Goal: Task Accomplishment & Management: Manage account settings

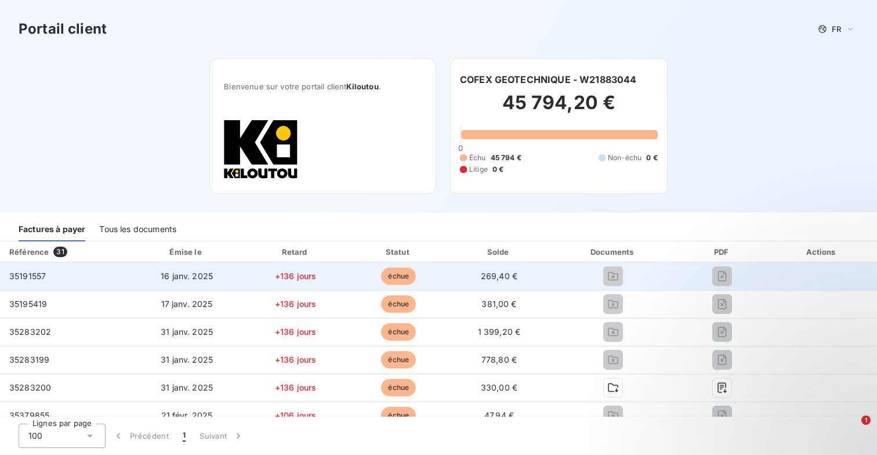
click at [117, 281] on td "35191557" at bounding box center [65, 276] width 130 height 28
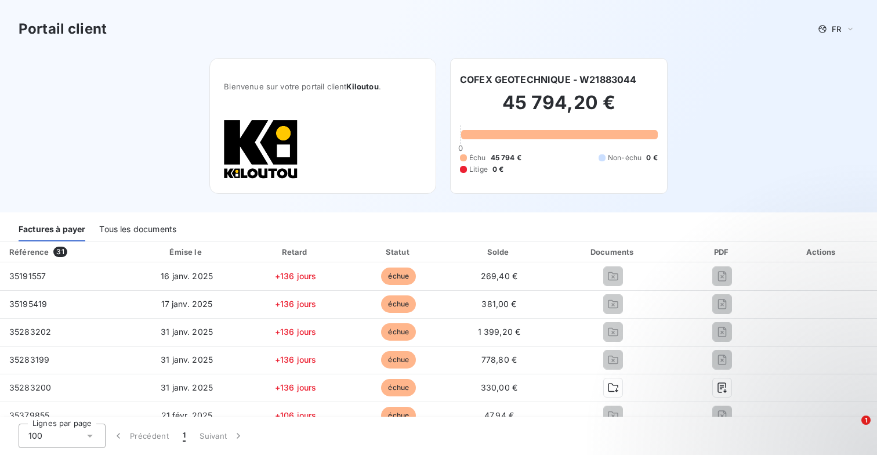
click at [279, 157] on img at bounding box center [261, 149] width 74 height 60
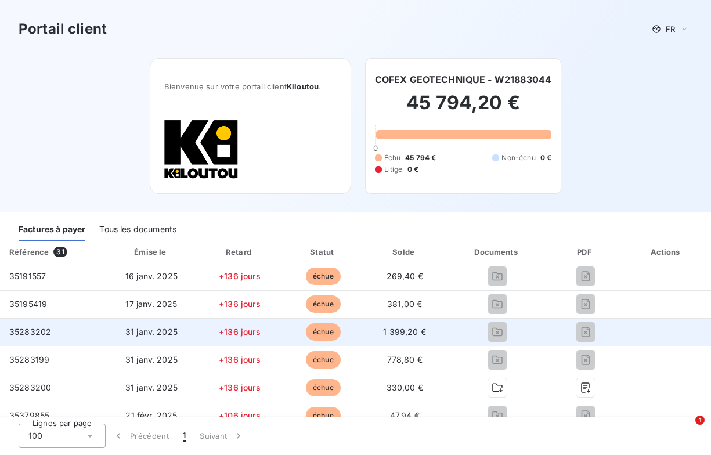
click at [458, 319] on td at bounding box center [497, 332] width 104 height 28
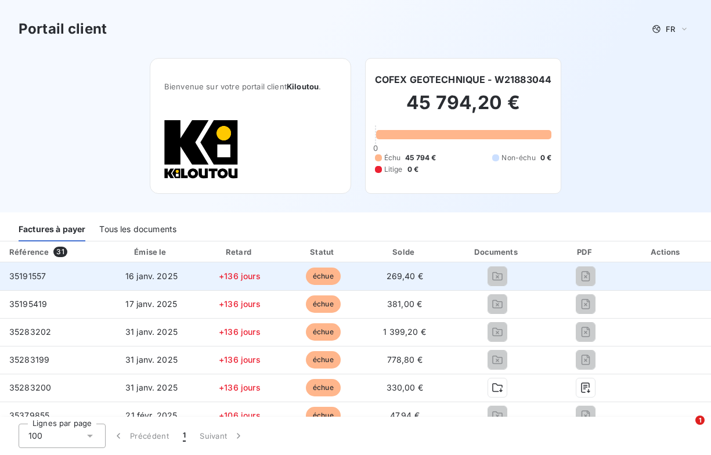
click at [48, 276] on td "35191557" at bounding box center [53, 276] width 106 height 28
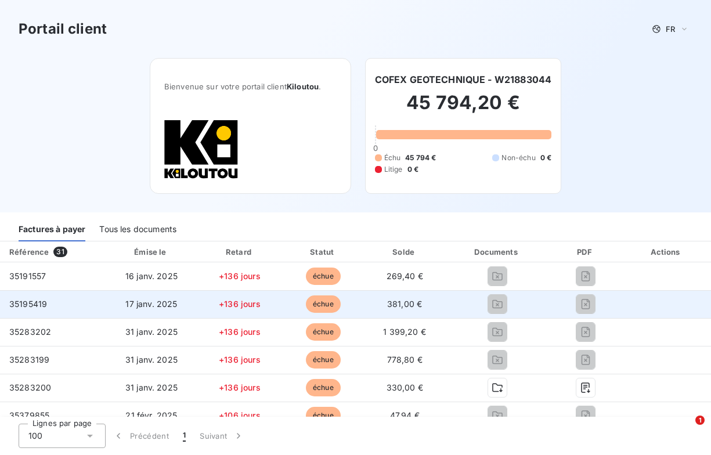
click at [48, 306] on td "35195419" at bounding box center [53, 304] width 106 height 28
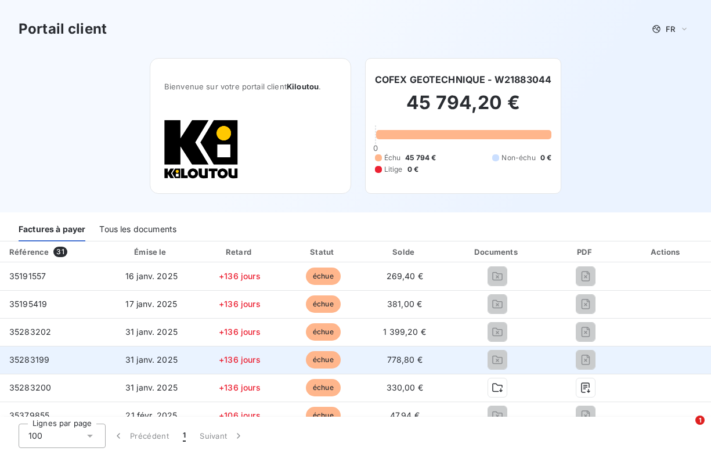
click at [63, 362] on td "35283199" at bounding box center [53, 360] width 106 height 28
click at [78, 363] on td "35283199" at bounding box center [53, 360] width 106 height 28
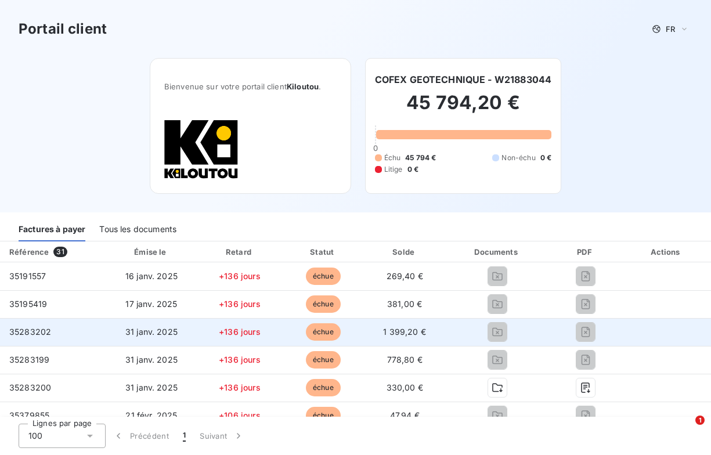
click at [78, 322] on td "35283202" at bounding box center [53, 332] width 106 height 28
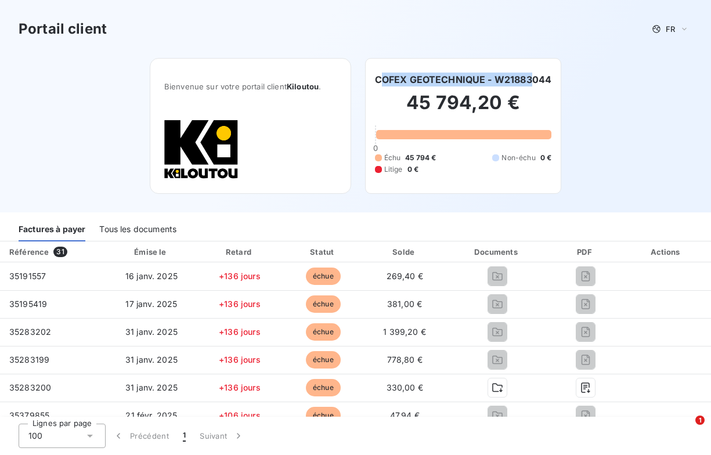
drag, startPoint x: 379, startPoint y: 80, endPoint x: 531, endPoint y: 80, distance: 152.0
click at [530, 80] on h6 "COFEX GEOTECHNIQUE - W21883044" at bounding box center [463, 80] width 177 height 14
click at [536, 80] on h6 "COFEX GEOTECHNIQUE - W21883044" at bounding box center [463, 80] width 177 height 14
drag, startPoint x: 480, startPoint y: 82, endPoint x: 388, endPoint y: 82, distance: 92.3
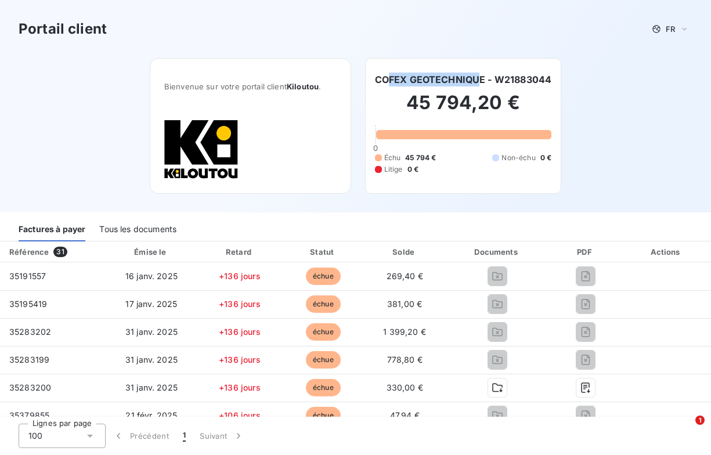
click at [388, 82] on h6 "COFEX GEOTECHNIQUE - W21883044" at bounding box center [463, 80] width 177 height 14
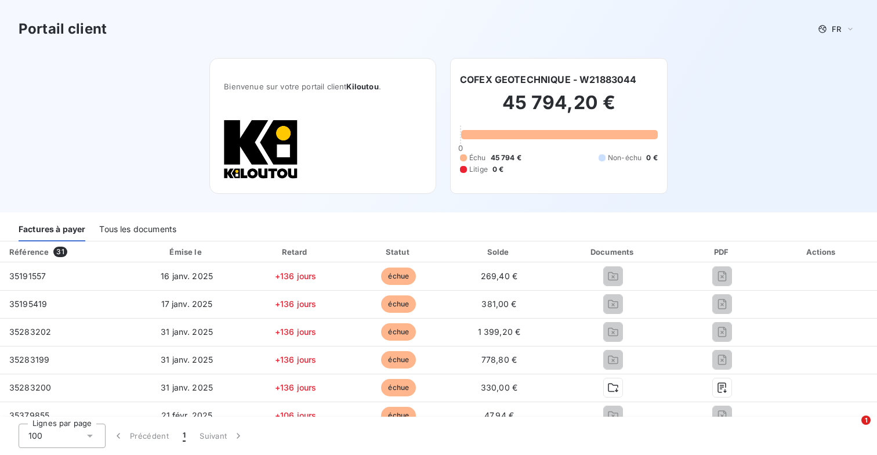
click at [599, 78] on h6 "COFEX GEOTECHNIQUE - W21883044" at bounding box center [548, 80] width 177 height 14
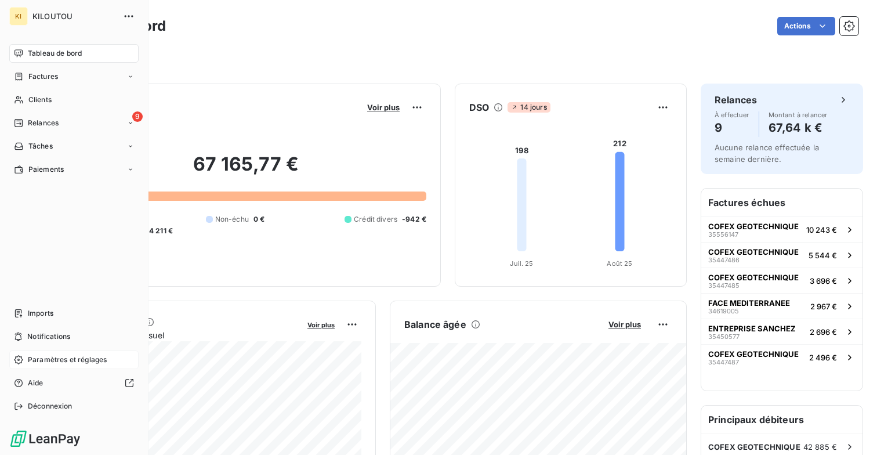
click at [57, 358] on span "Paramètres et réglages" at bounding box center [67, 360] width 79 height 10
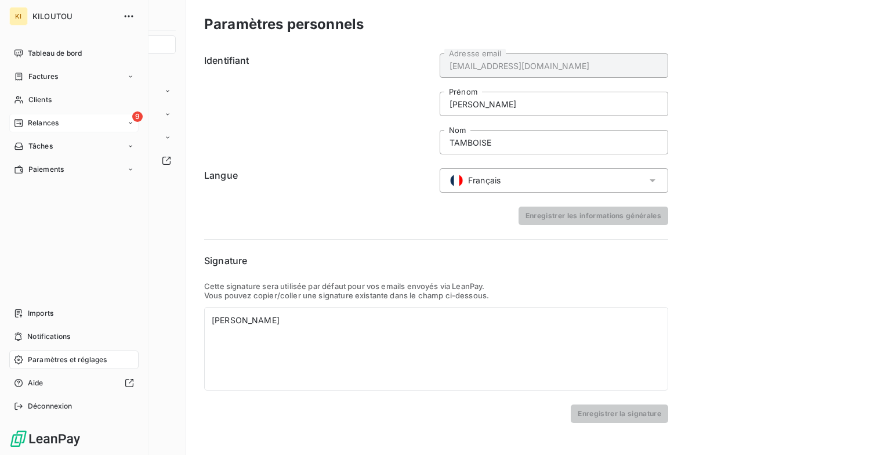
click at [129, 127] on div "9 Relances" at bounding box center [73, 123] width 129 height 19
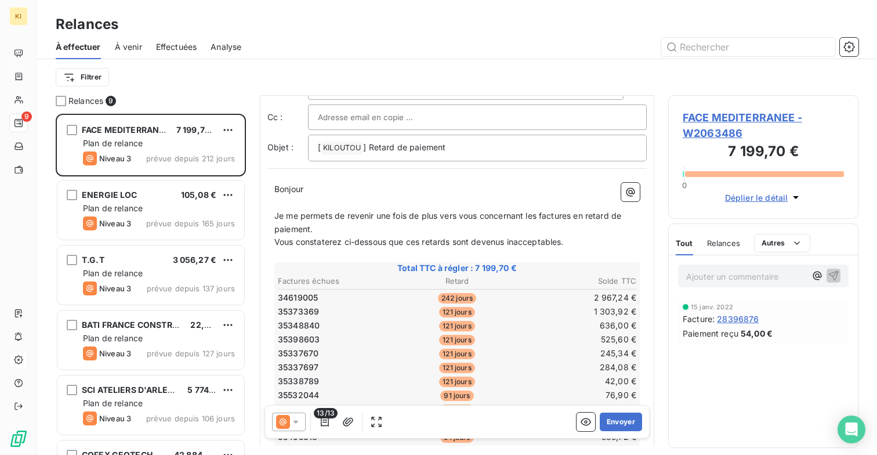
scroll to position [102, 0]
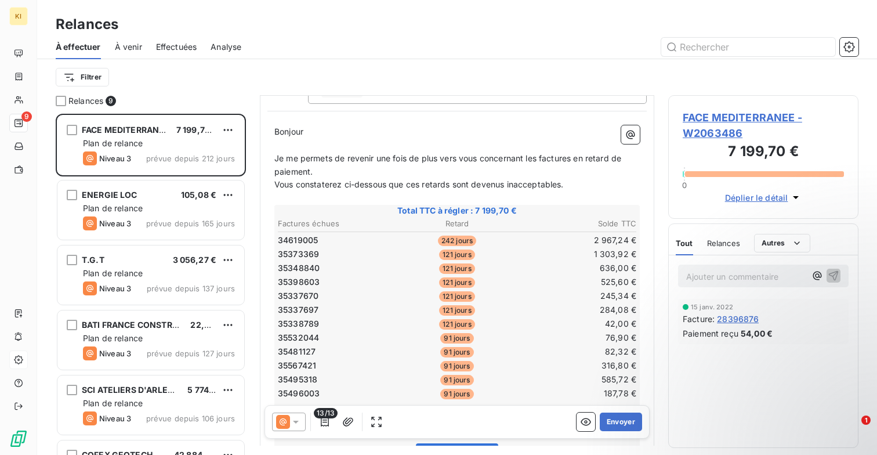
click at [295, 417] on icon at bounding box center [296, 422] width 12 height 12
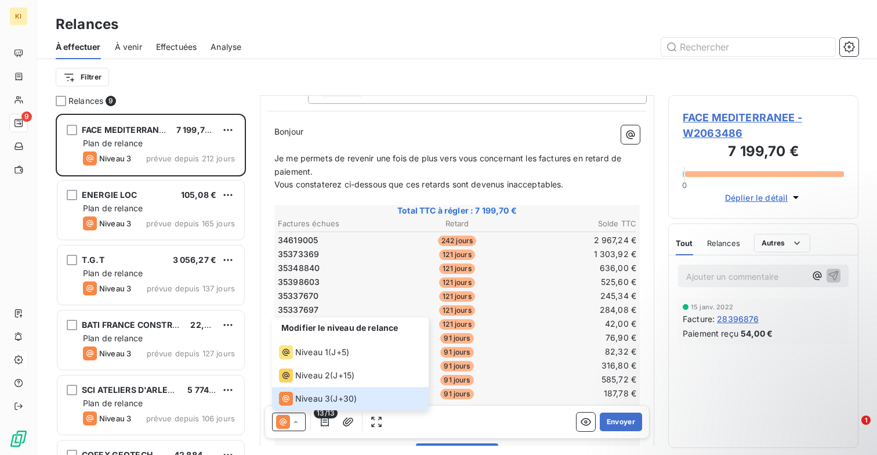
click at [364, 292] on td "35337670" at bounding box center [336, 296] width 119 height 13
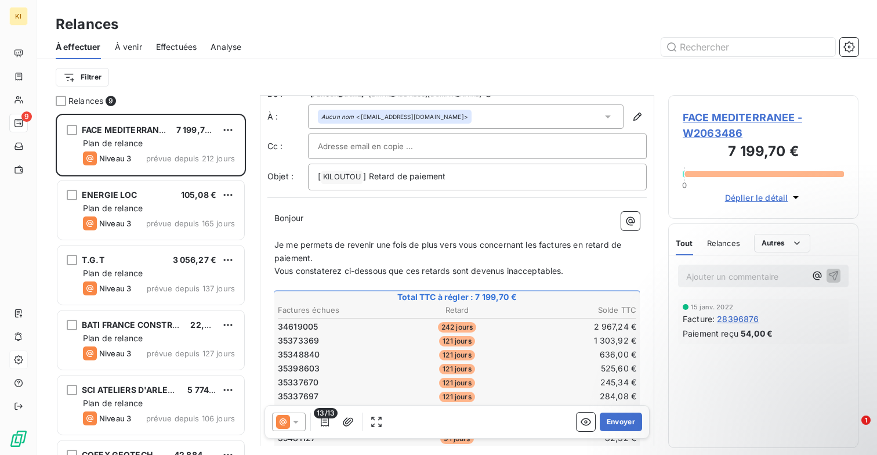
scroll to position [0, 0]
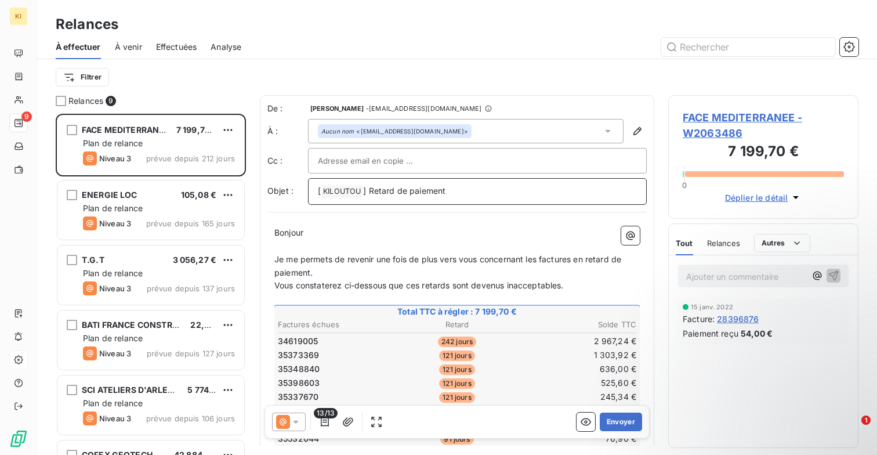
click at [426, 193] on span "] Retard de paiement" at bounding box center [404, 191] width 82 height 10
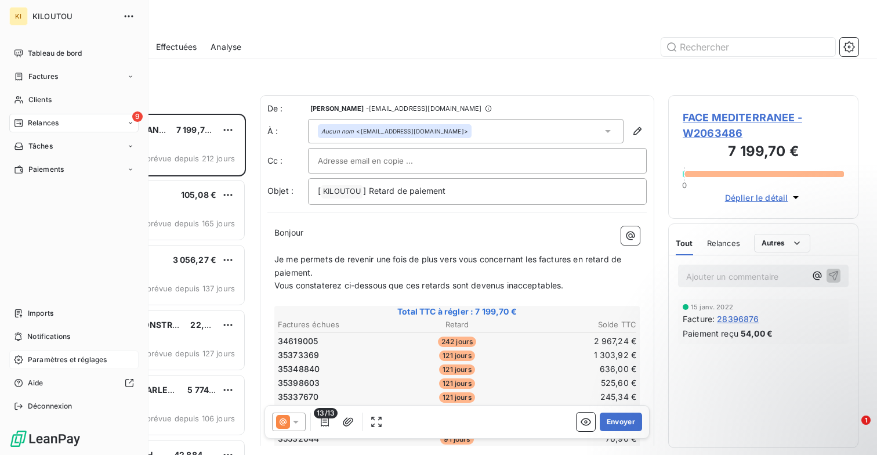
click at [28, 356] on span "Paramètres et réglages" at bounding box center [67, 360] width 79 height 10
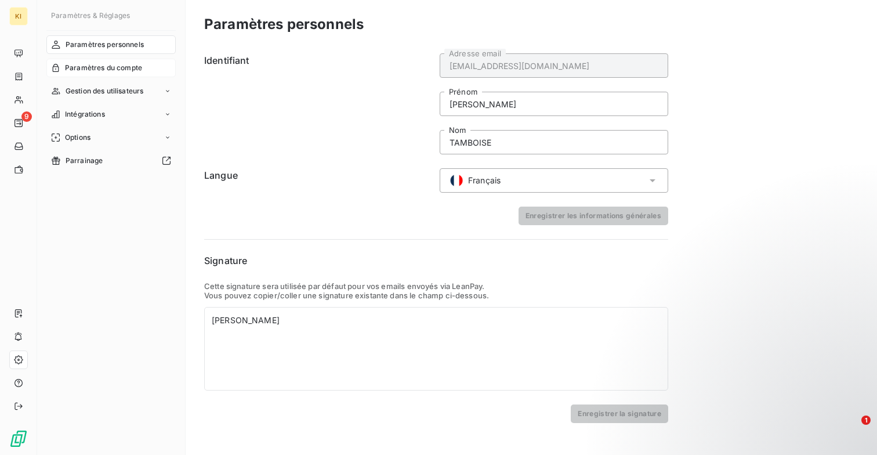
click at [121, 66] on span "Paramètres du compte" at bounding box center [103, 68] width 77 height 10
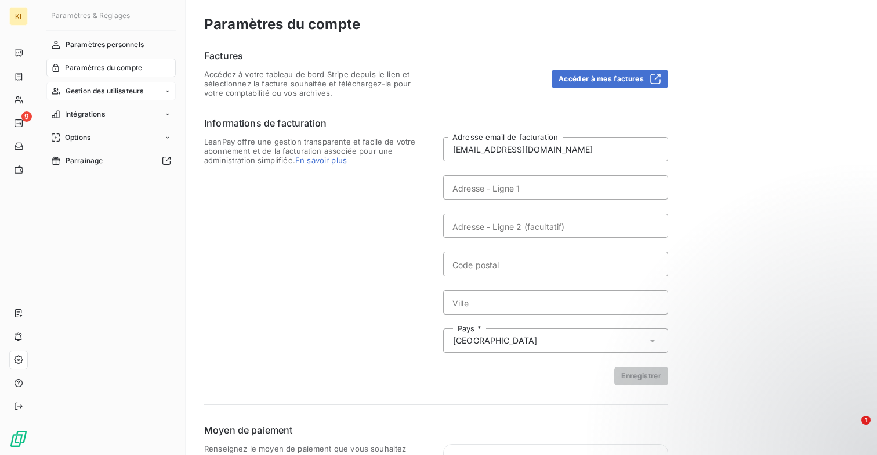
click at [114, 89] on span "Gestion des utilisateurs" at bounding box center [105, 91] width 78 height 10
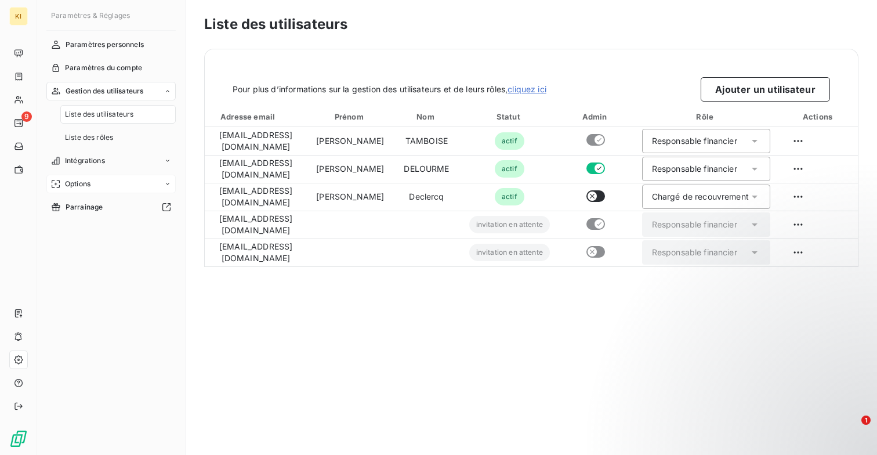
click at [110, 182] on div "Options" at bounding box center [110, 184] width 129 height 19
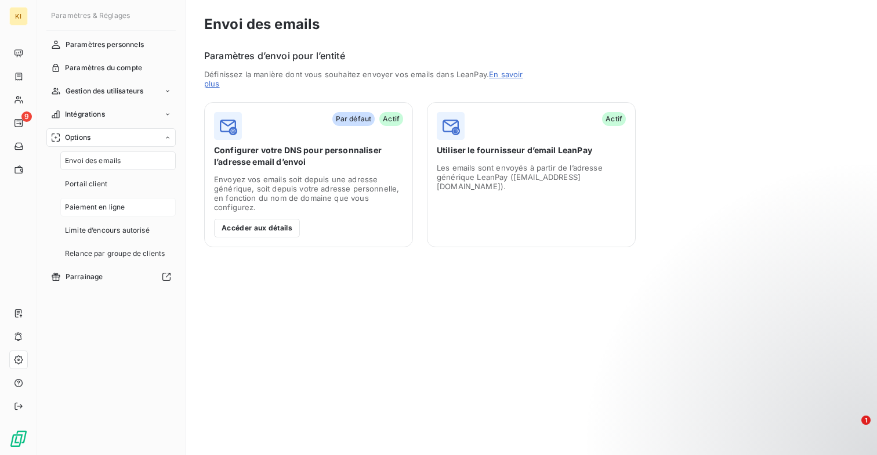
click at [118, 208] on span "Paiement en ligne" at bounding box center [95, 207] width 60 height 10
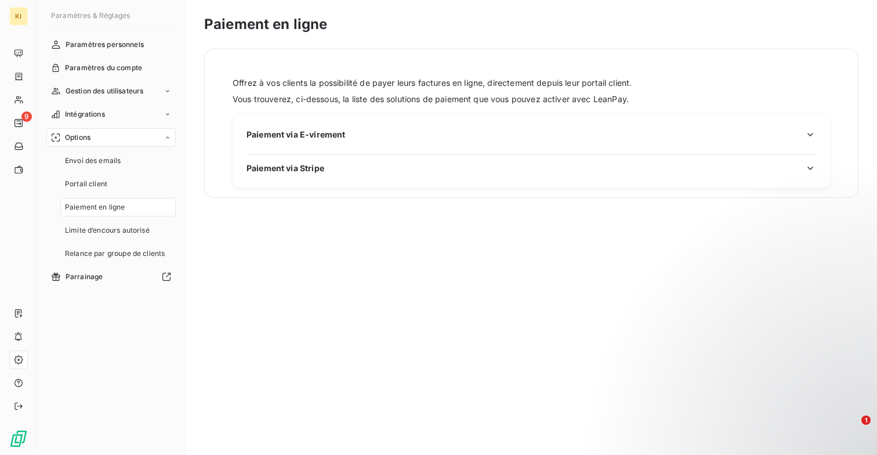
click at [303, 131] on span "Paiement via E-virement" at bounding box center [296, 134] width 99 height 12
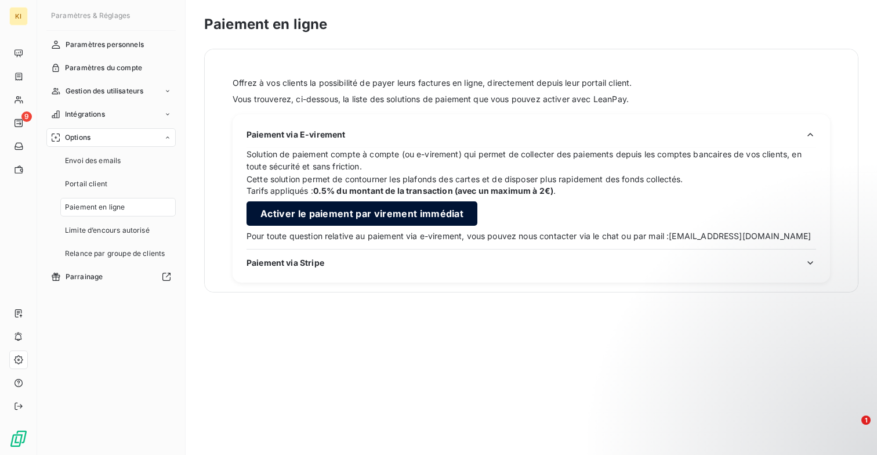
click at [396, 211] on button "Activer le paiement par virement immédiat" at bounding box center [362, 213] width 231 height 24
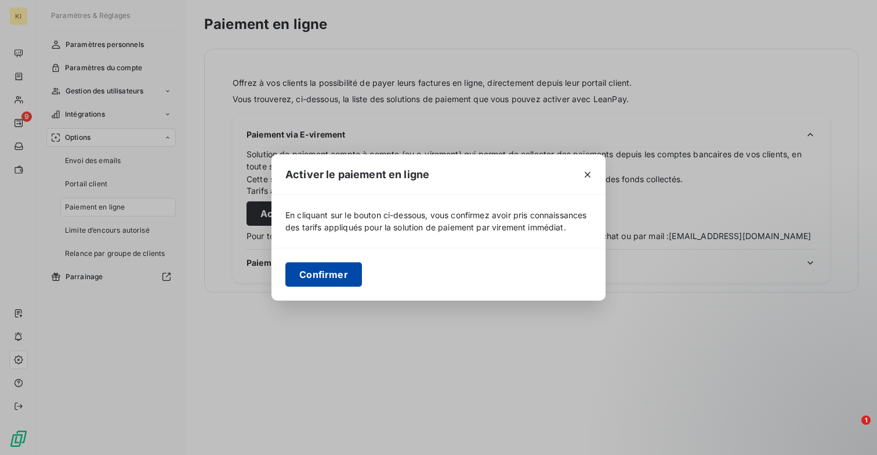
click at [339, 279] on button "Confirmer" at bounding box center [324, 274] width 77 height 24
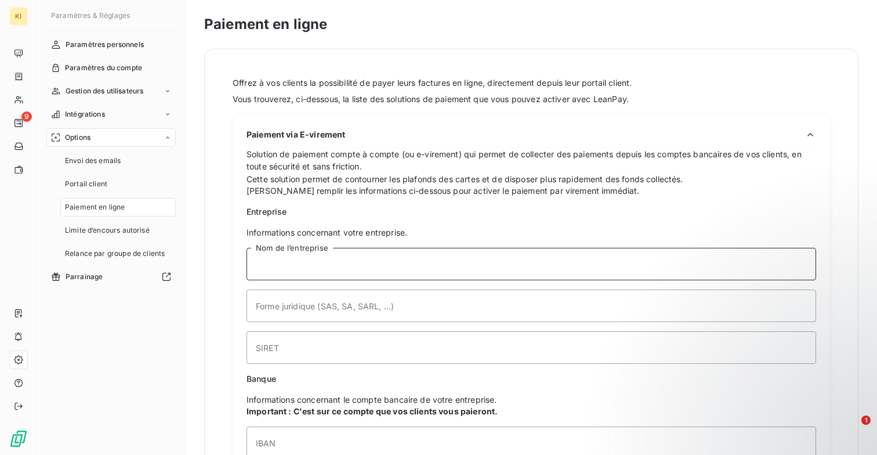
click at [374, 265] on input "Nom de l’entreprise" at bounding box center [532, 264] width 570 height 32
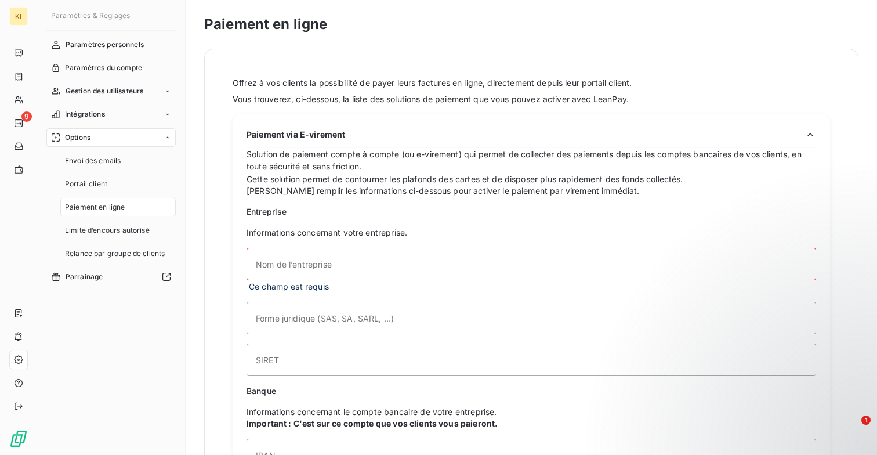
click at [430, 212] on span "Entreprise" at bounding box center [532, 212] width 570 height 12
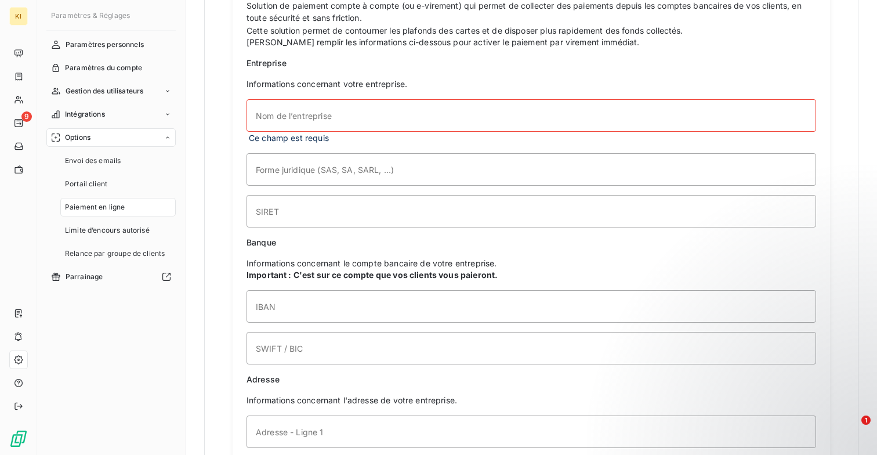
scroll to position [147, 0]
click at [409, 124] on input "Nom de l’entreprise" at bounding box center [532, 116] width 570 height 32
click at [131, 164] on div "Envoi des emails" at bounding box center [117, 160] width 115 height 19
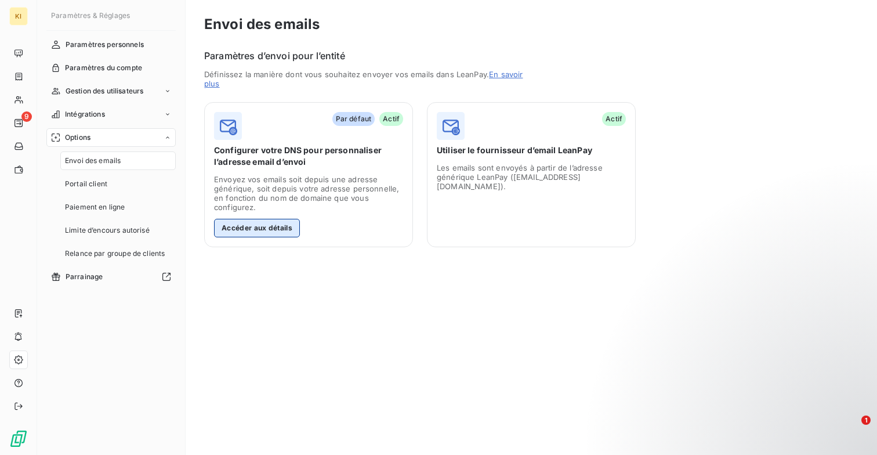
click at [267, 232] on button "Accéder aux détails" at bounding box center [257, 228] width 86 height 19
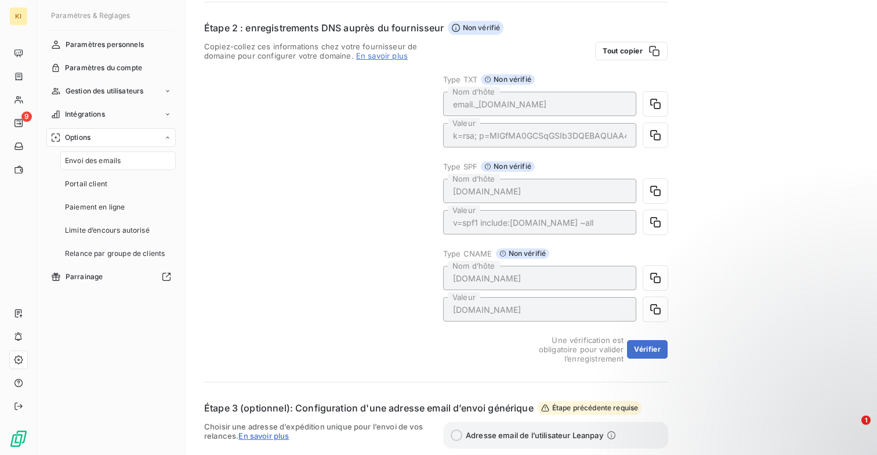
scroll to position [351, 0]
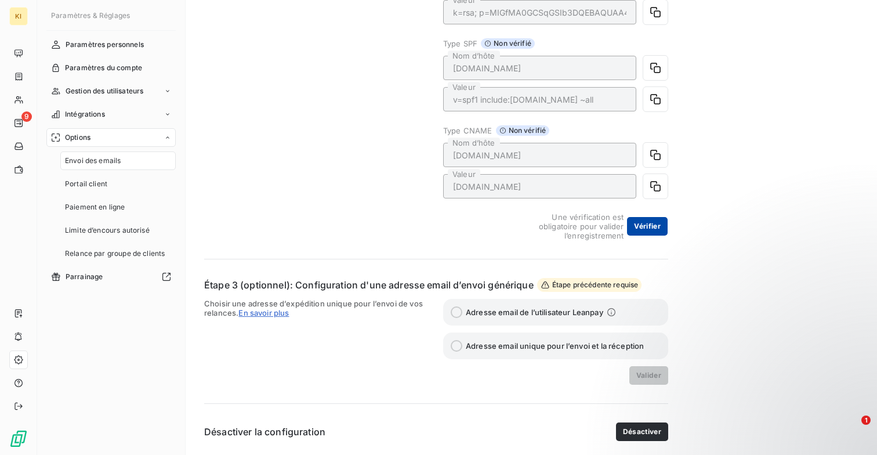
click at [655, 229] on button "Vérifier" at bounding box center [647, 226] width 41 height 19
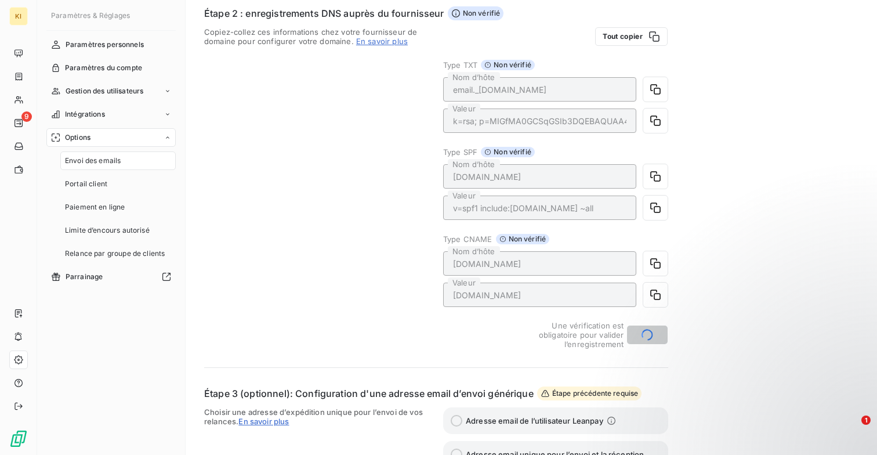
scroll to position [219, 0]
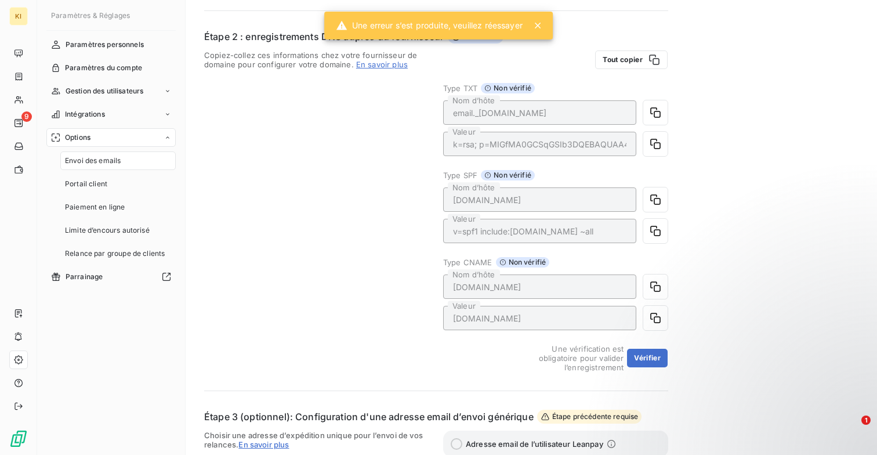
click at [544, 29] on icon at bounding box center [538, 26] width 12 height 12
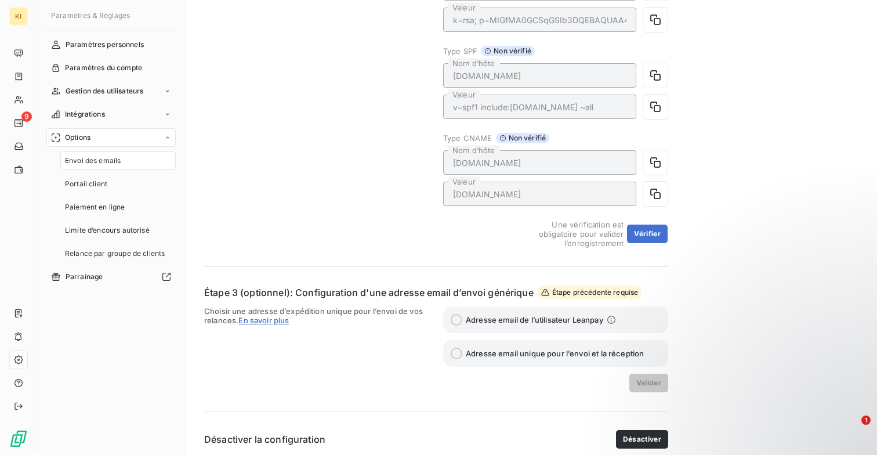
scroll to position [351, 0]
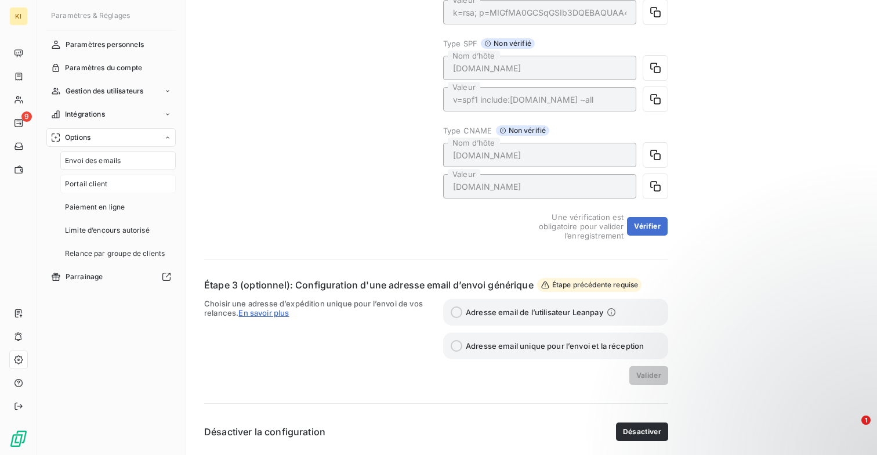
click at [102, 183] on span "Portail client" at bounding box center [86, 184] width 42 height 10
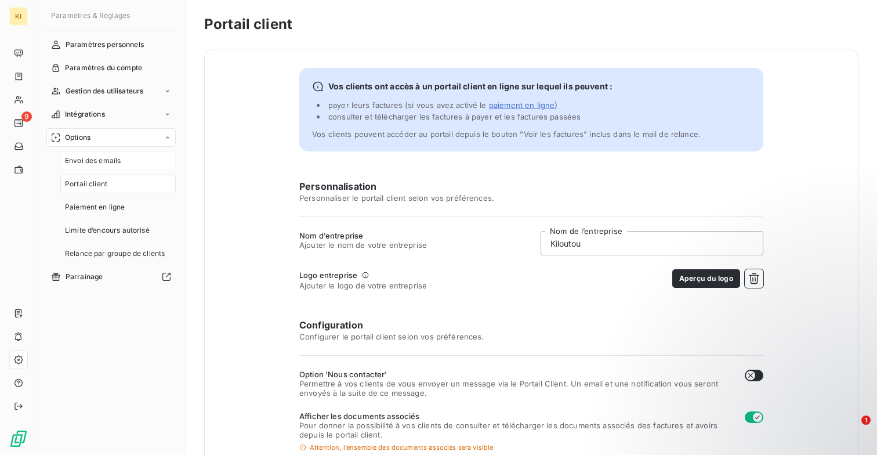
click at [107, 166] on div "Envoi des emails" at bounding box center [117, 160] width 115 height 19
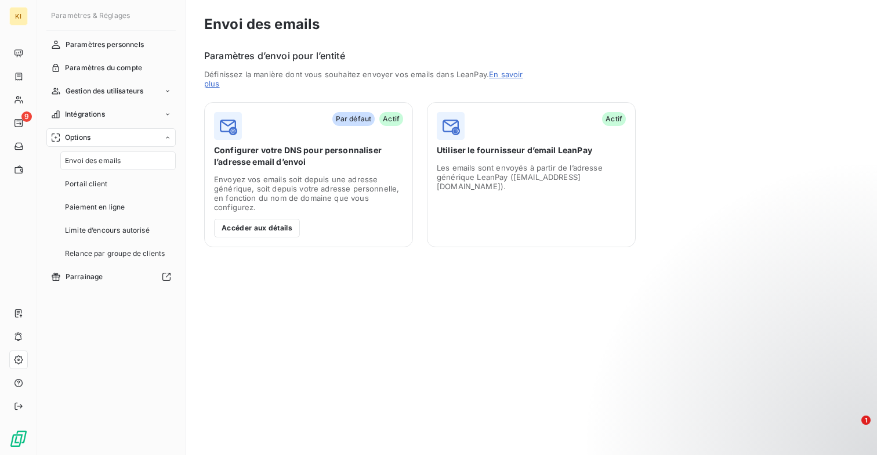
click at [305, 186] on span "Envoyez vos emails soit depuis une adresse générique, soit depuis votre adresse…" at bounding box center [308, 193] width 189 height 37
click at [272, 241] on div "Par défaut Actif Configurer votre DNS pour personnaliser l’adresse email d’envo…" at bounding box center [308, 174] width 209 height 145
click at [273, 225] on button "Accéder aux détails" at bounding box center [257, 228] width 86 height 19
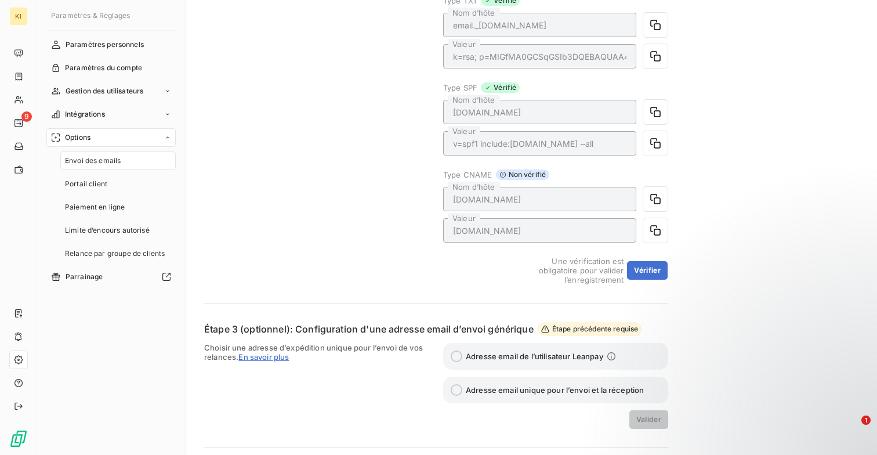
scroll to position [351, 0]
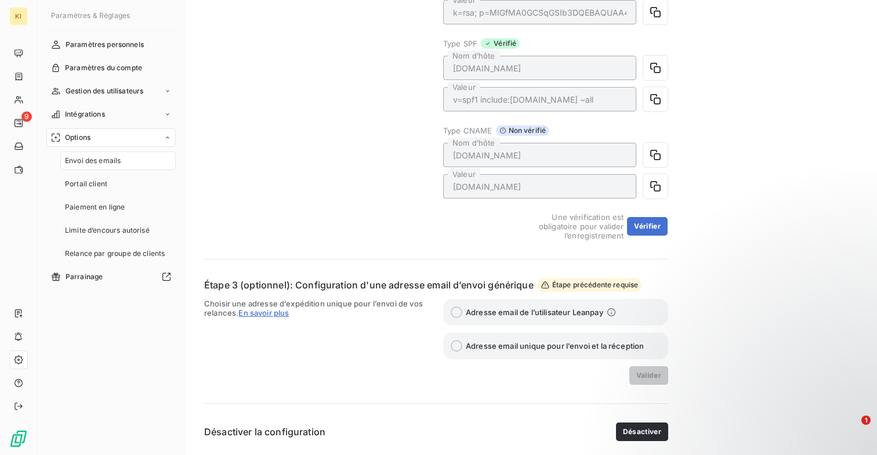
click at [586, 318] on label "Adresse email de l’utilisateur Leanpay" at bounding box center [555, 312] width 225 height 27
drag, startPoint x: 295, startPoint y: 302, endPoint x: 300, endPoint y: 314, distance: 13.0
click at [300, 314] on span "Choisir une adresse d’expédition unique pour l’envoi de vos relances. En savoir…" at bounding box center [316, 342] width 225 height 86
click at [464, 310] on label "Adresse email de l’utilisateur Leanpay" at bounding box center [555, 312] width 225 height 27
click at [619, 312] on label "Adresse email de l’utilisateur Leanpay" at bounding box center [555, 312] width 225 height 27
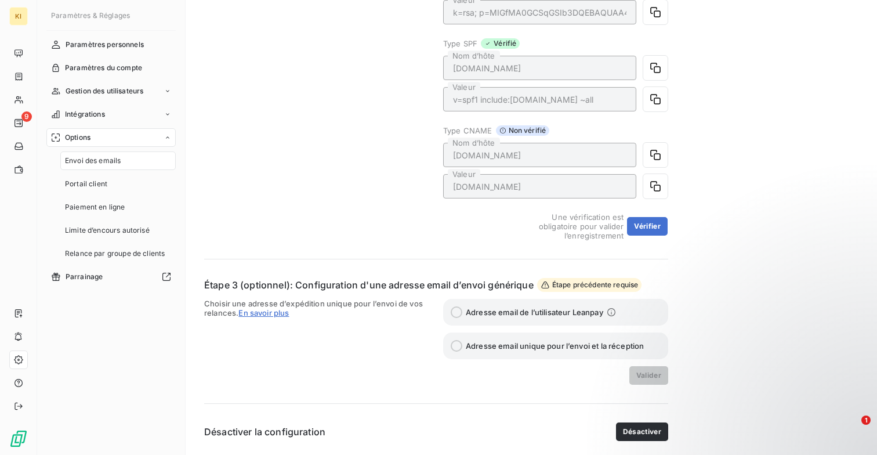
click at [613, 312] on icon at bounding box center [612, 312] width 8 height 8
click at [577, 345] on span "Adresse email unique pour l’envoi et la réception" at bounding box center [555, 345] width 178 height 9
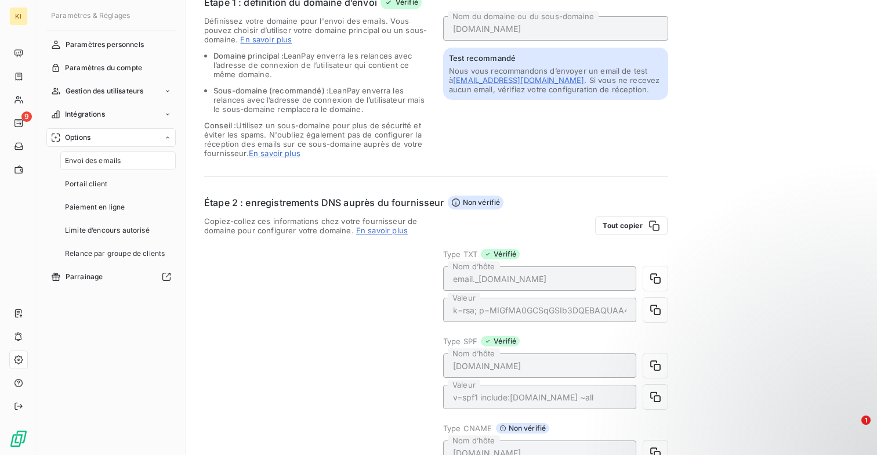
scroll to position [0, 0]
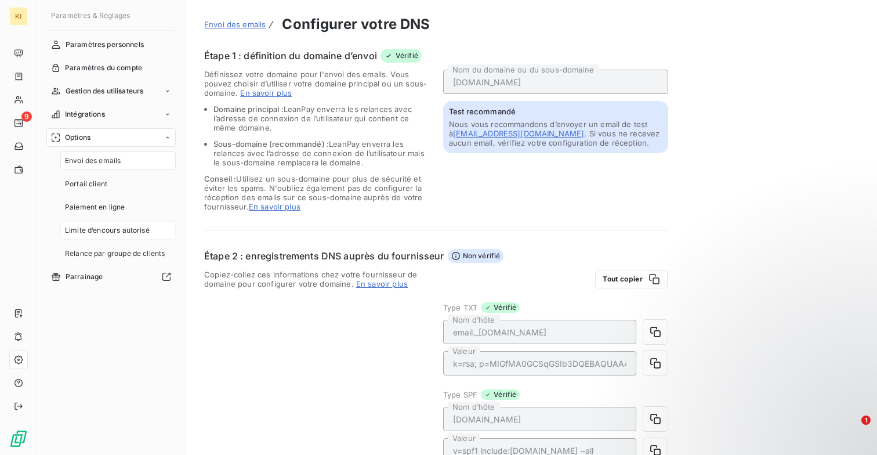
click at [136, 227] on span "Limite d’encours autorisé" at bounding box center [107, 230] width 85 height 10
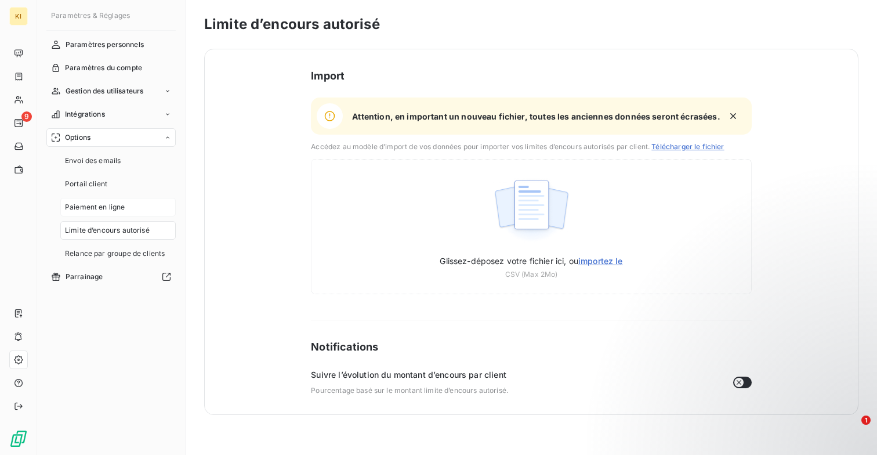
click at [132, 206] on div "Paiement en ligne" at bounding box center [117, 207] width 115 height 19
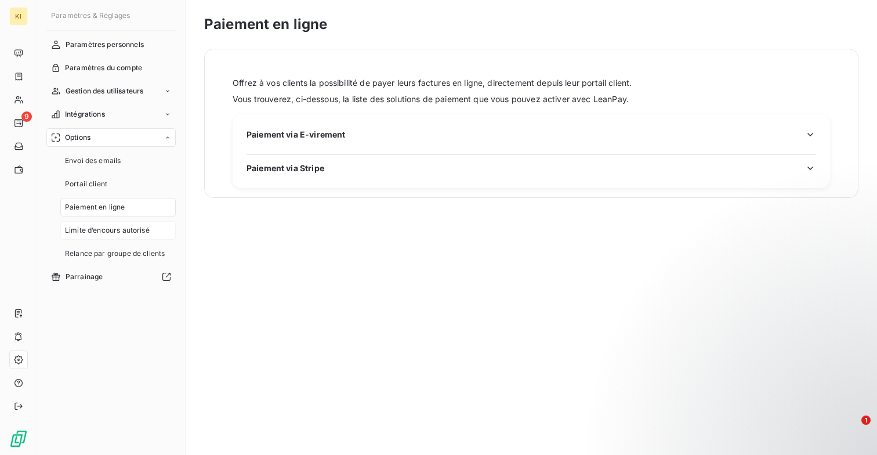
click at [138, 228] on span "Limite d’encours autorisé" at bounding box center [107, 230] width 85 height 10
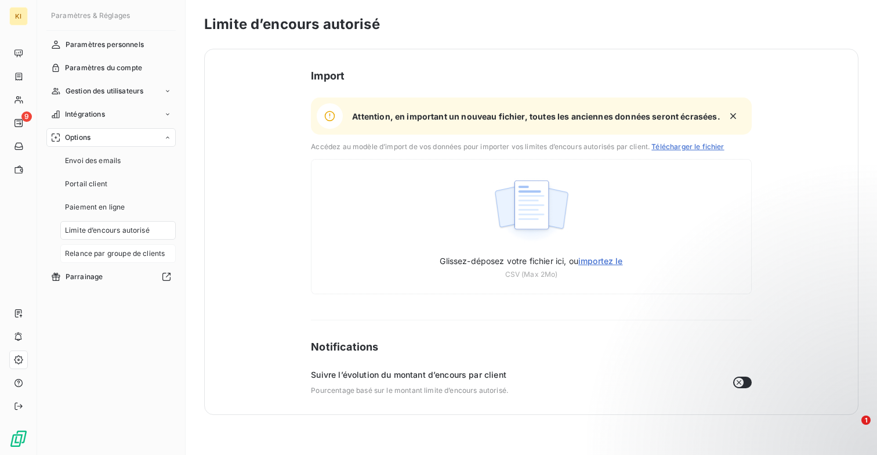
click at [131, 244] on div "Relance par groupe de clients" at bounding box center [117, 253] width 115 height 19
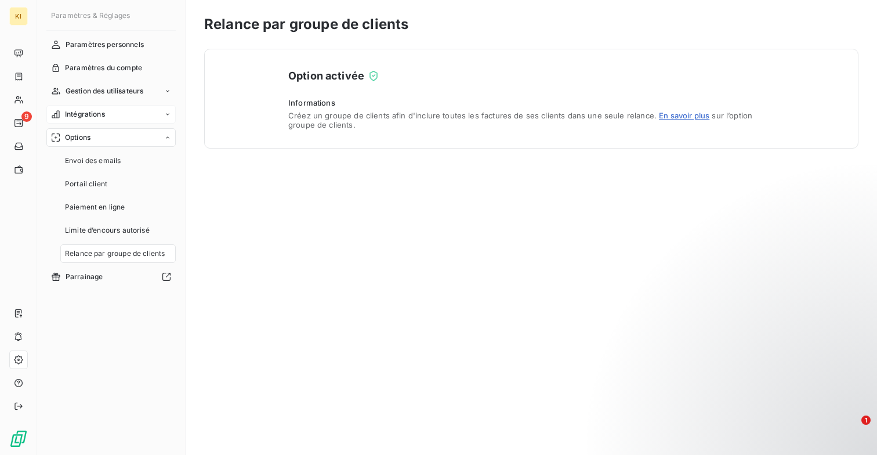
click at [120, 110] on div "Intégrations" at bounding box center [110, 114] width 129 height 19
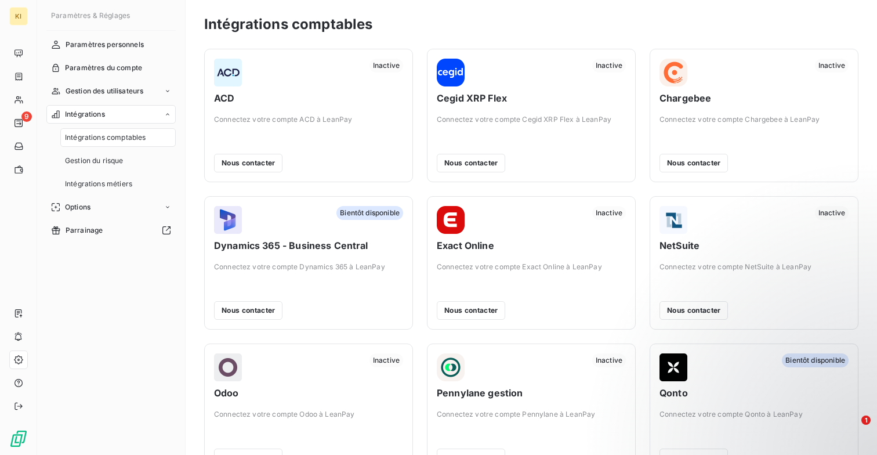
click at [120, 110] on div "Intégrations" at bounding box center [110, 114] width 129 height 19
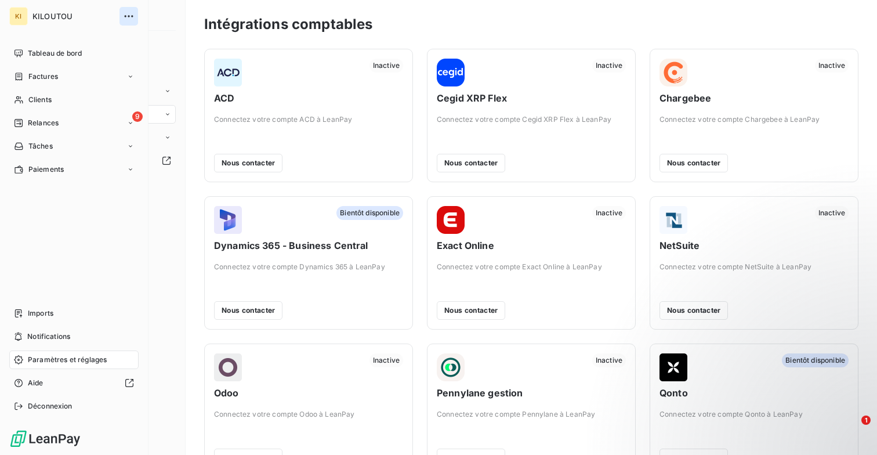
click at [130, 10] on icon "button" at bounding box center [129, 16] width 12 height 12
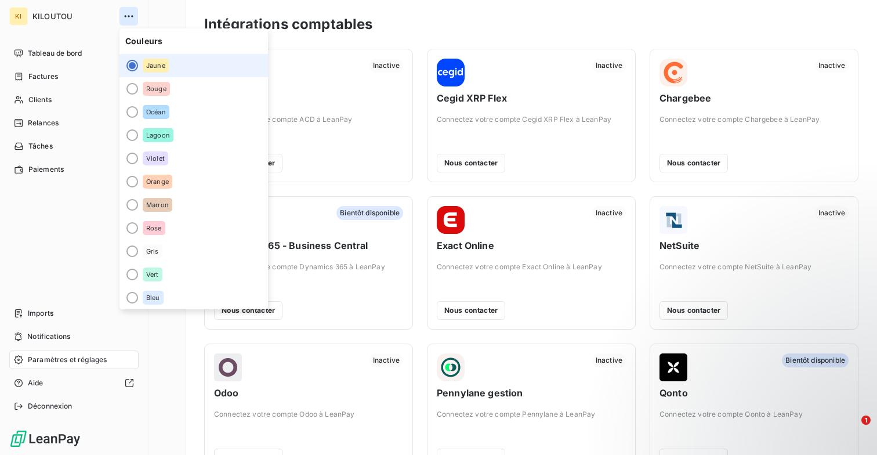
click at [130, 10] on icon "button" at bounding box center [129, 16] width 12 height 12
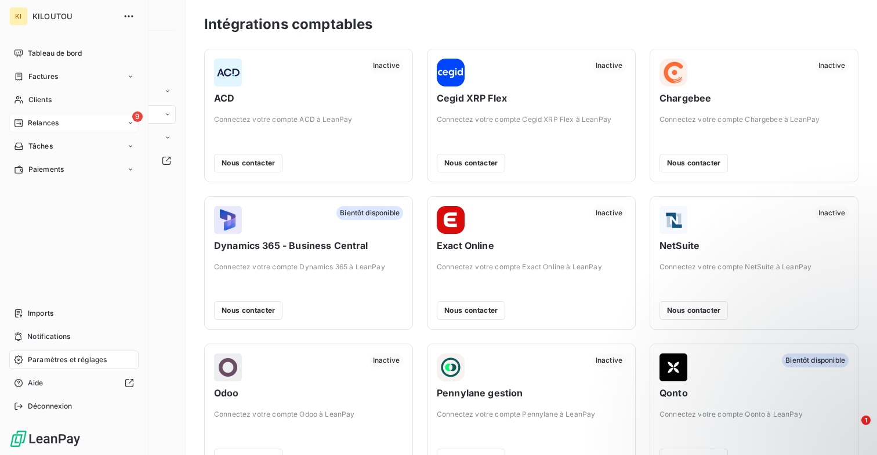
click at [131, 126] on icon at bounding box center [130, 123] width 7 height 7
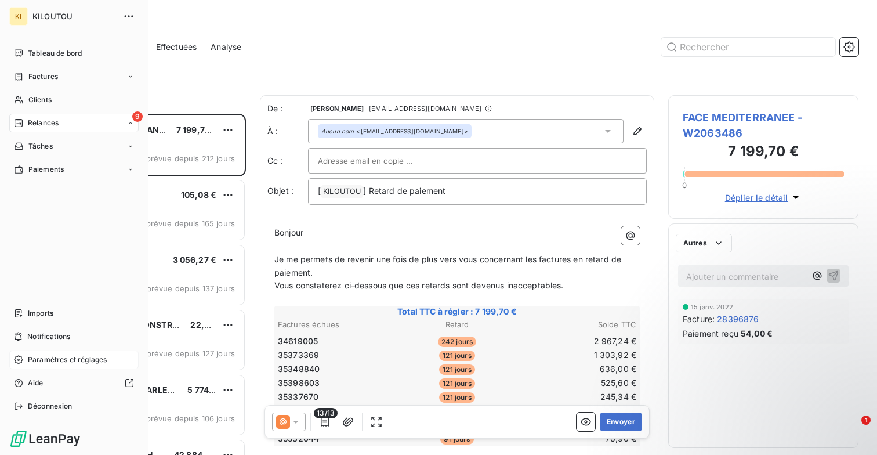
scroll to position [341, 190]
click at [131, 241] on icon at bounding box center [130, 239] width 7 height 7
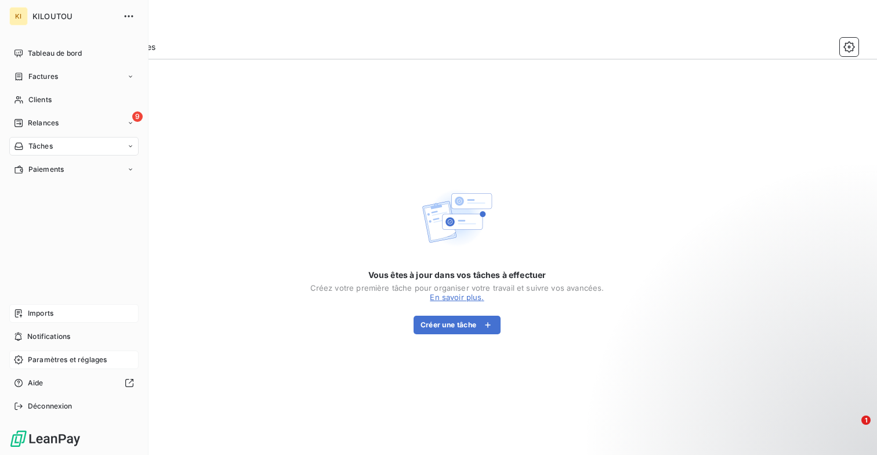
click at [84, 319] on div "Imports" at bounding box center [73, 313] width 129 height 19
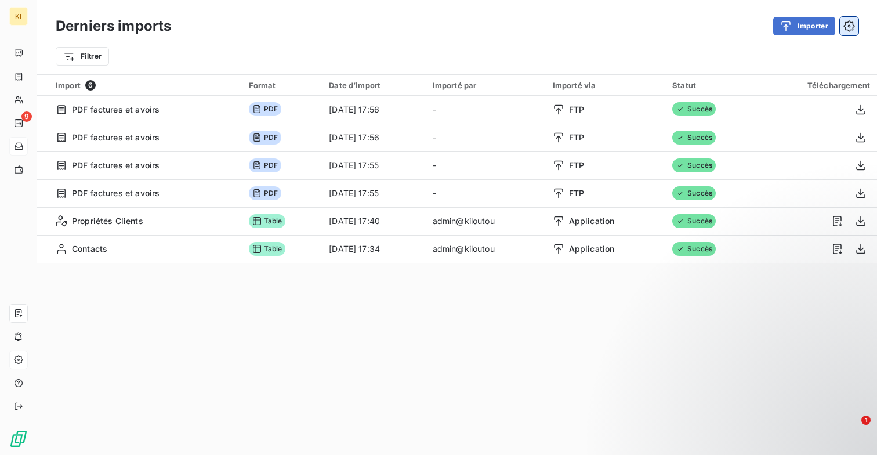
click at [850, 31] on icon "button" at bounding box center [850, 26] width 12 height 12
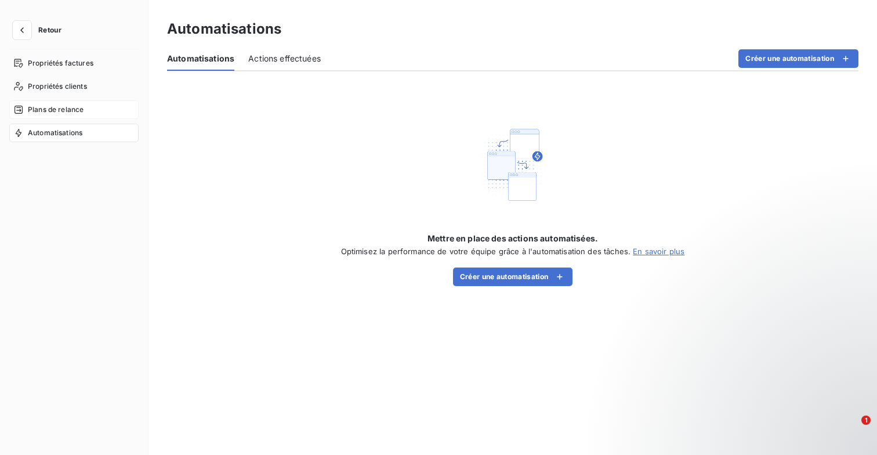
click at [57, 109] on span "Plans de relance" at bounding box center [56, 109] width 56 height 10
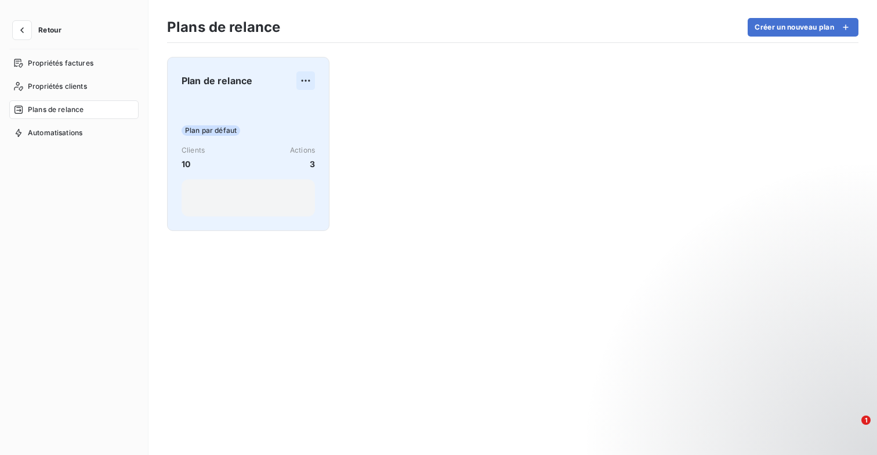
click at [306, 75] on html "Retour Propriétés factures Propriétés clients Plans de relance Automatisations …" at bounding box center [438, 227] width 877 height 455
click at [217, 76] on html "Retour Propriétés factures Propriétés clients Plans de relance Automatisations …" at bounding box center [438, 227] width 877 height 455
click at [219, 76] on span "Plan de relance" at bounding box center [217, 81] width 71 height 14
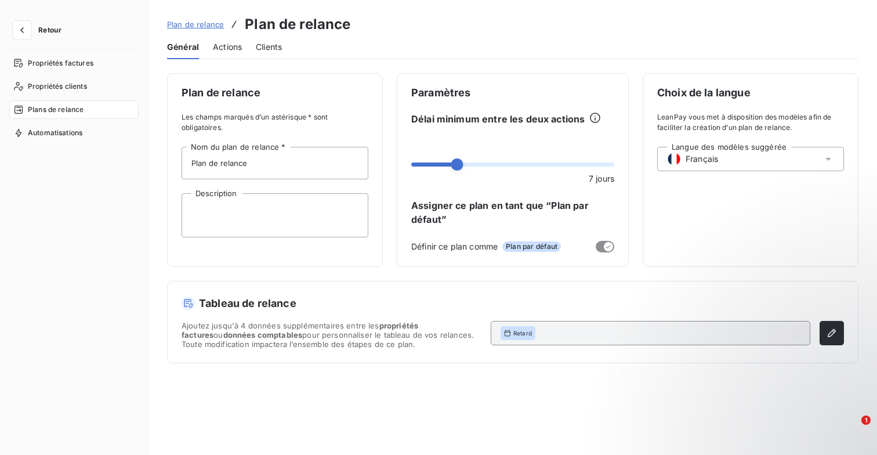
click at [229, 52] on span "Actions" at bounding box center [227, 47] width 29 height 12
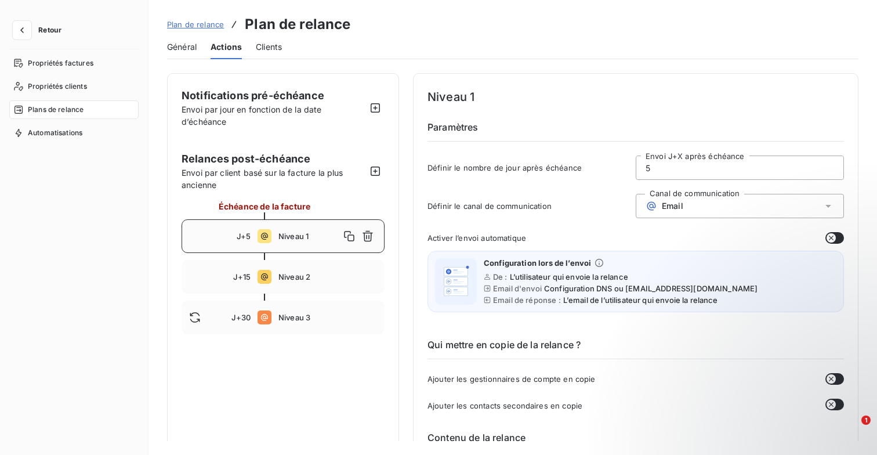
click at [312, 109] on span "Envoi par jour en fonction de la date d’échéance" at bounding box center [252, 115] width 140 height 22
click at [301, 106] on span "Envoi par jour en fonction de la date d’échéance" at bounding box center [252, 115] width 140 height 22
drag, startPoint x: 676, startPoint y: 171, endPoint x: 612, endPoint y: 170, distance: 63.3
click at [612, 171] on div "Définir le nombre de jour après échéance 5 Envoi J+X après échéance" at bounding box center [636, 171] width 417 height 31
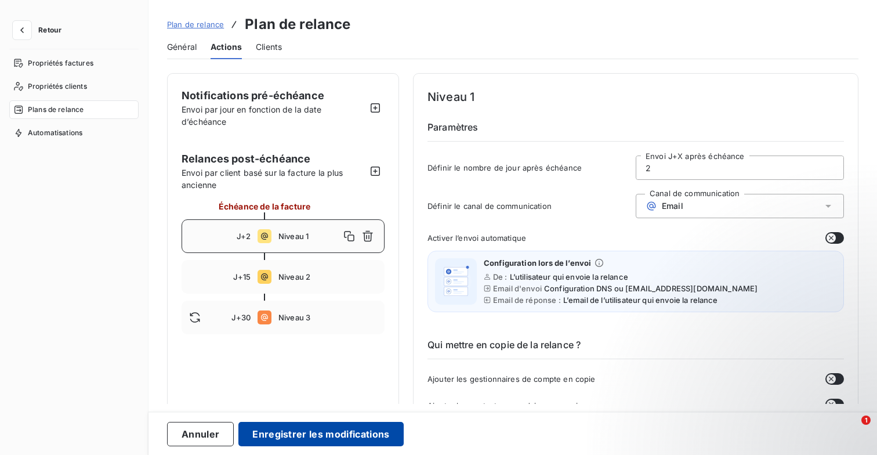
type input "2"
click at [354, 443] on button "Enregistrer les modifications" at bounding box center [321, 434] width 165 height 24
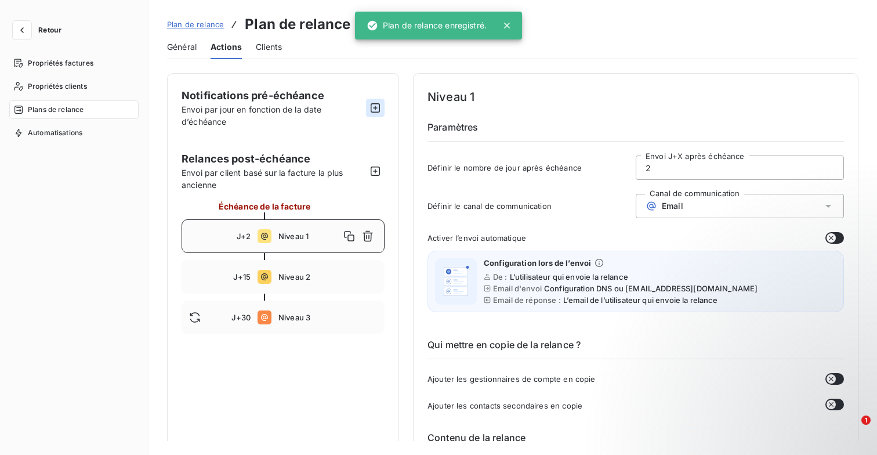
click at [373, 107] on icon "button" at bounding box center [376, 108] width 12 height 12
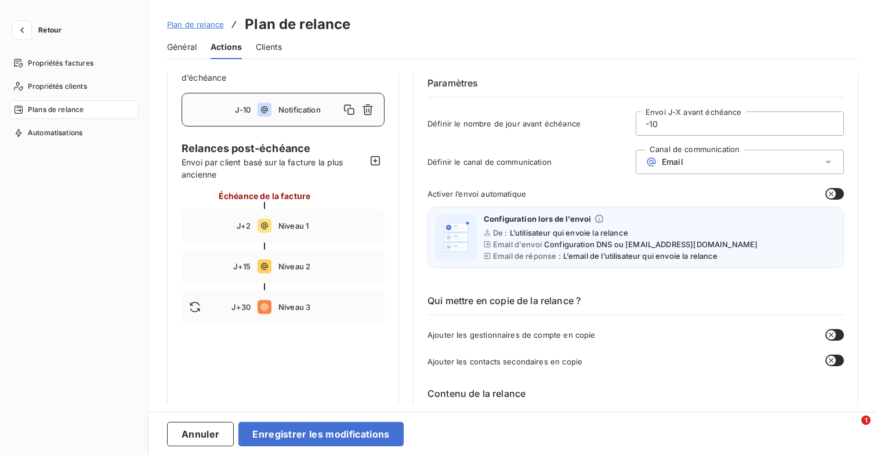
scroll to position [44, 0]
click at [304, 227] on span "Niveau 1" at bounding box center [328, 226] width 99 height 9
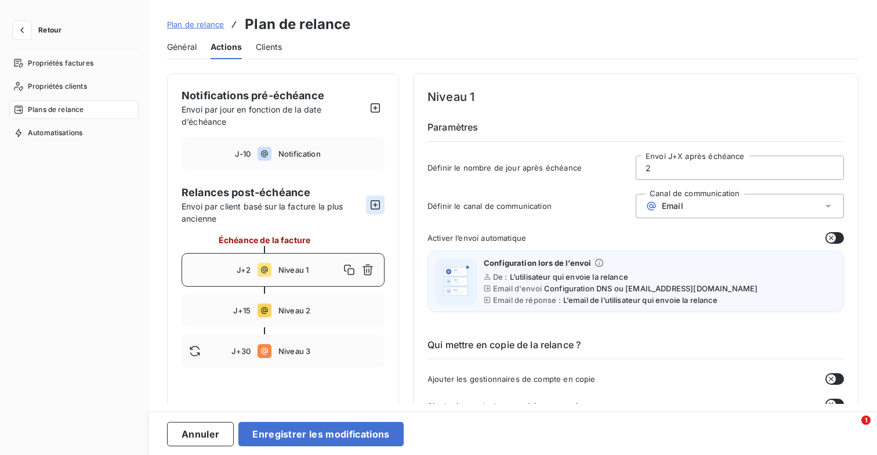
click at [373, 203] on icon "button" at bounding box center [376, 205] width 12 height 12
type input "40"
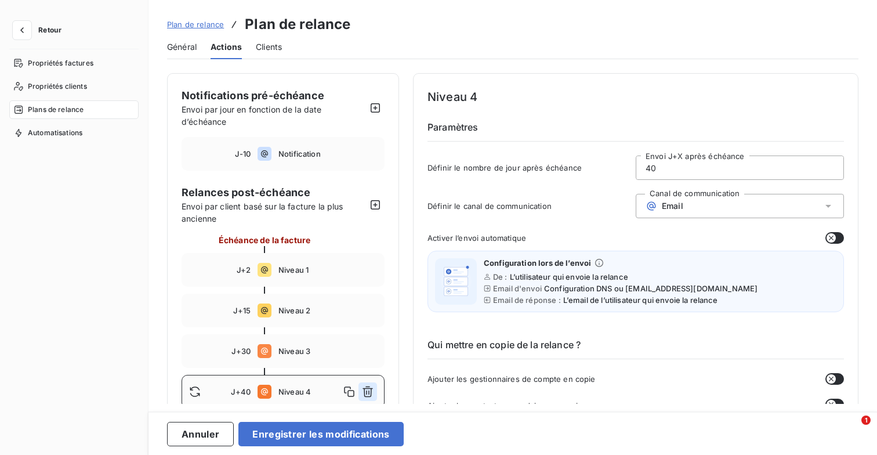
click at [369, 389] on icon "button" at bounding box center [368, 392] width 12 height 12
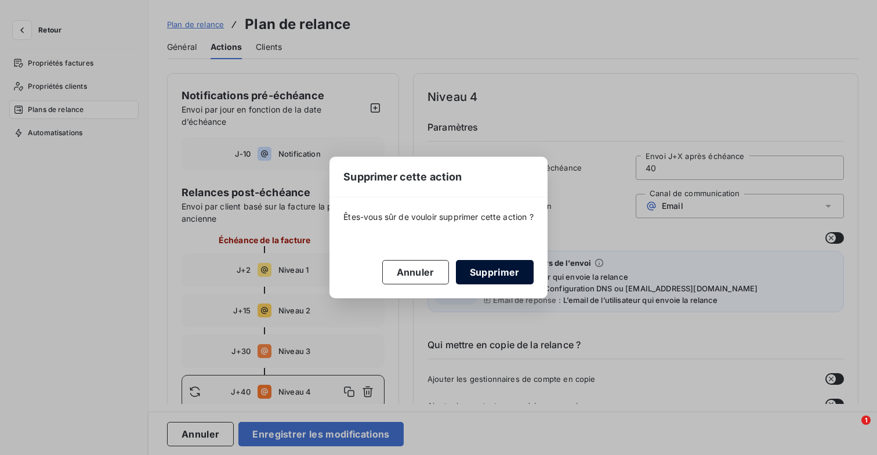
click at [495, 280] on button "Supprimer" at bounding box center [495, 272] width 78 height 24
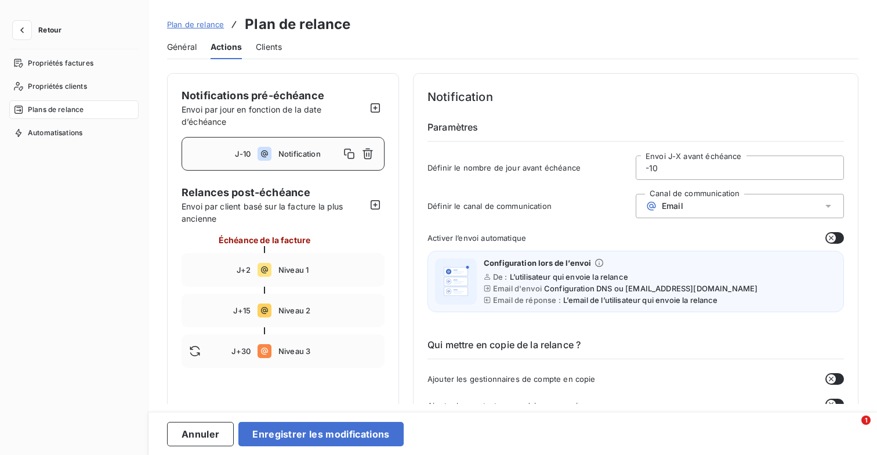
click at [299, 152] on span "Notification" at bounding box center [310, 153] width 62 height 9
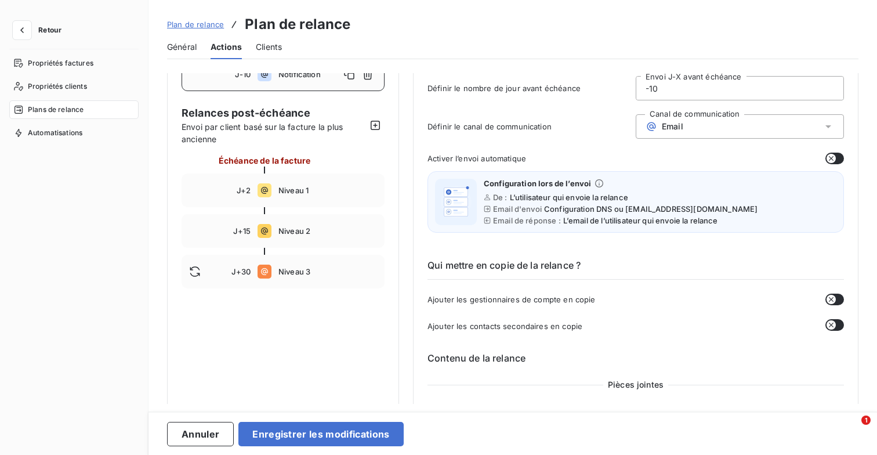
click at [721, 90] on input "-10" at bounding box center [740, 88] width 207 height 23
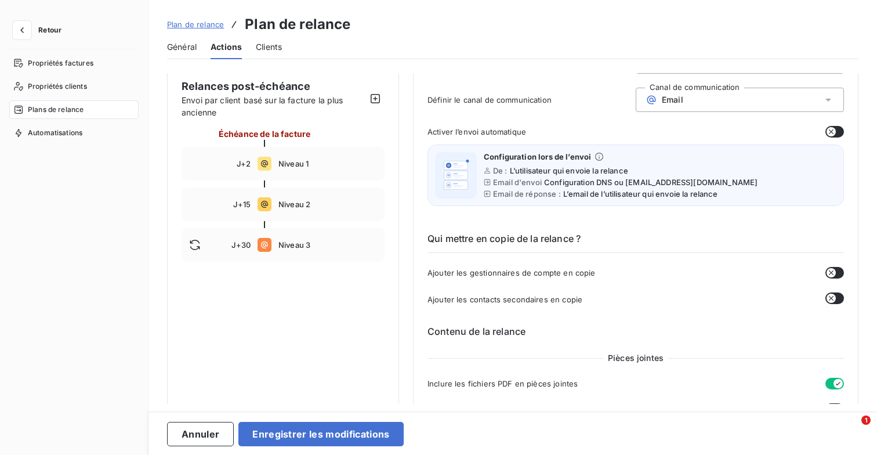
scroll to position [104, 0]
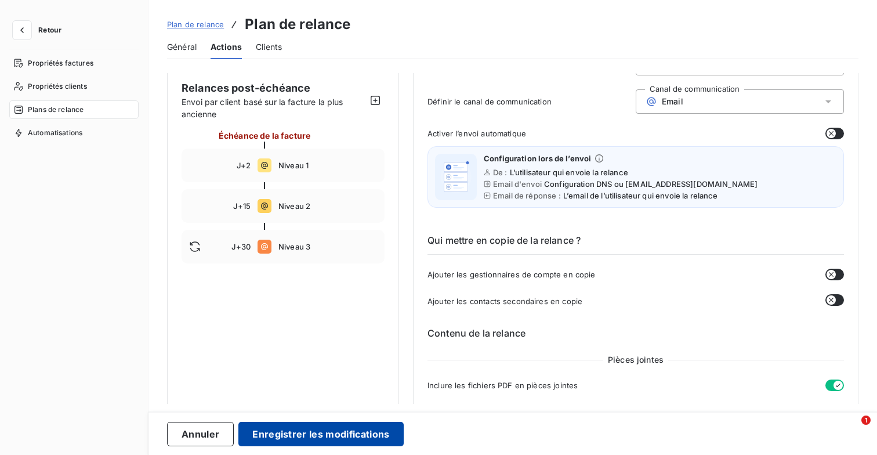
click at [334, 430] on button "Enregistrer les modifications" at bounding box center [321, 434] width 165 height 24
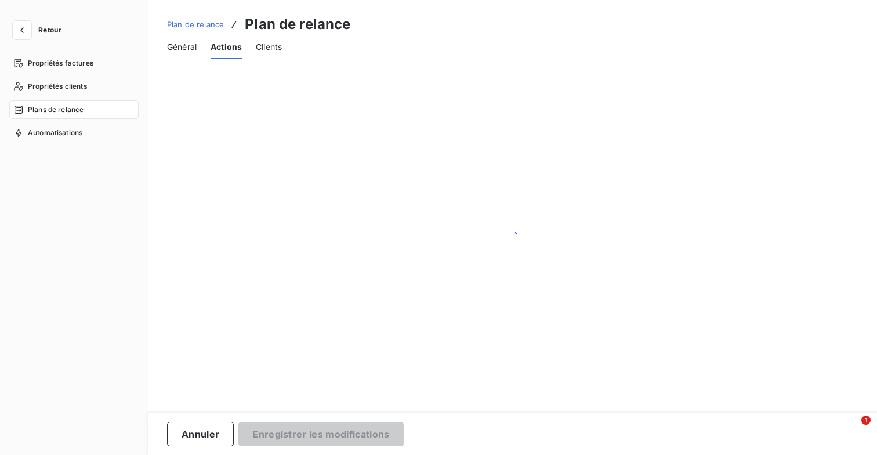
scroll to position [0, 0]
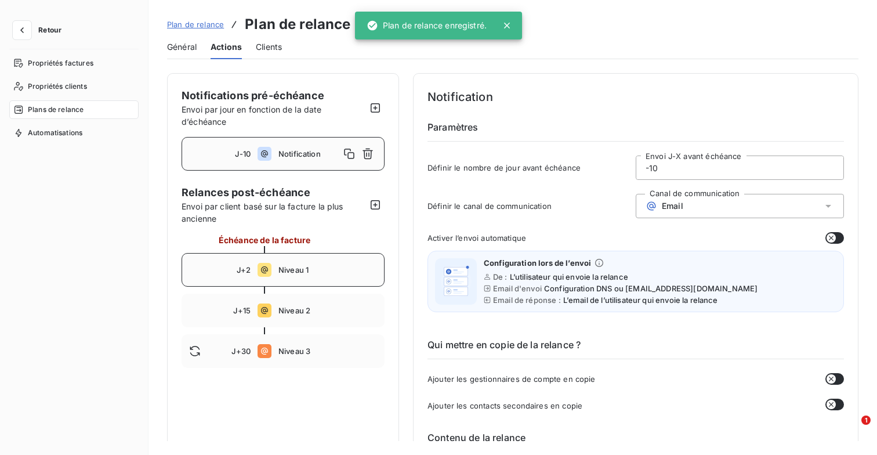
click at [313, 263] on div "J+2 Niveau 1" at bounding box center [283, 270] width 203 height 34
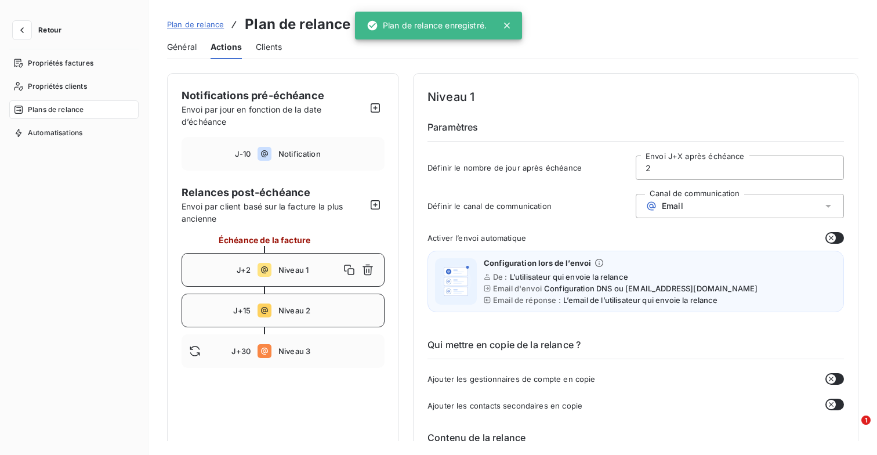
click at [302, 310] on span "Niveau 2" at bounding box center [328, 310] width 99 height 9
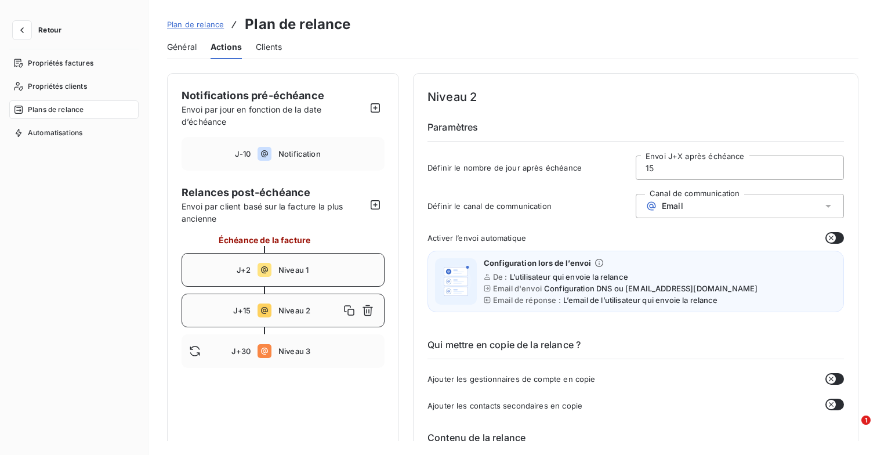
click at [296, 267] on span "Niveau 1" at bounding box center [328, 269] width 99 height 9
click at [310, 307] on span "Niveau 2" at bounding box center [328, 310] width 99 height 9
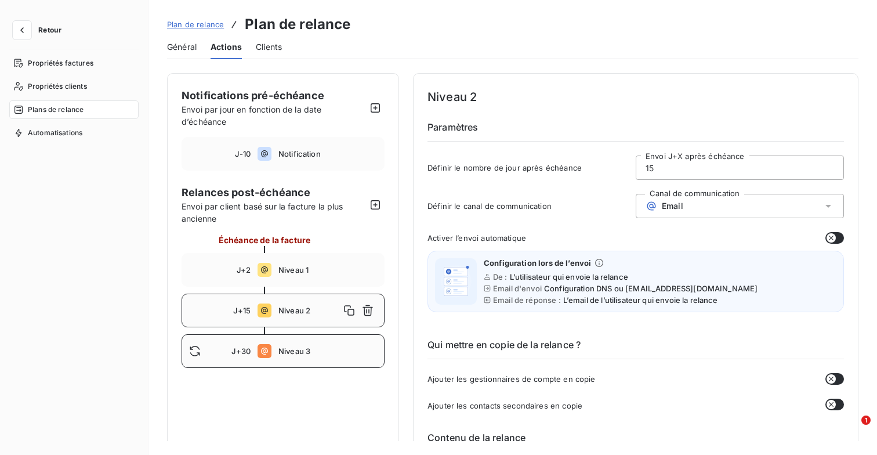
click at [300, 342] on div "J+30 Niveau 3" at bounding box center [283, 351] width 203 height 34
click at [299, 303] on div "J+15 Niveau 2" at bounding box center [283, 311] width 203 height 34
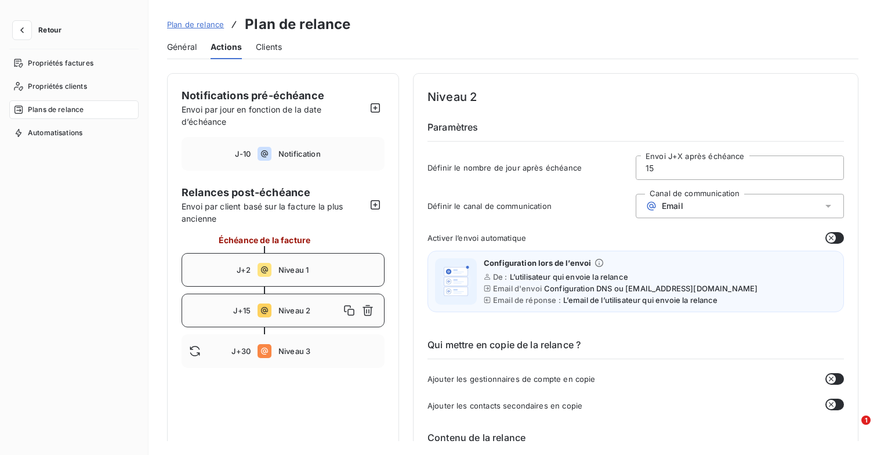
click at [298, 266] on span "Niveau 1" at bounding box center [328, 269] width 99 height 9
click at [301, 306] on span "Niveau 2" at bounding box center [328, 310] width 99 height 9
click at [679, 168] on input "15" at bounding box center [740, 167] width 207 height 23
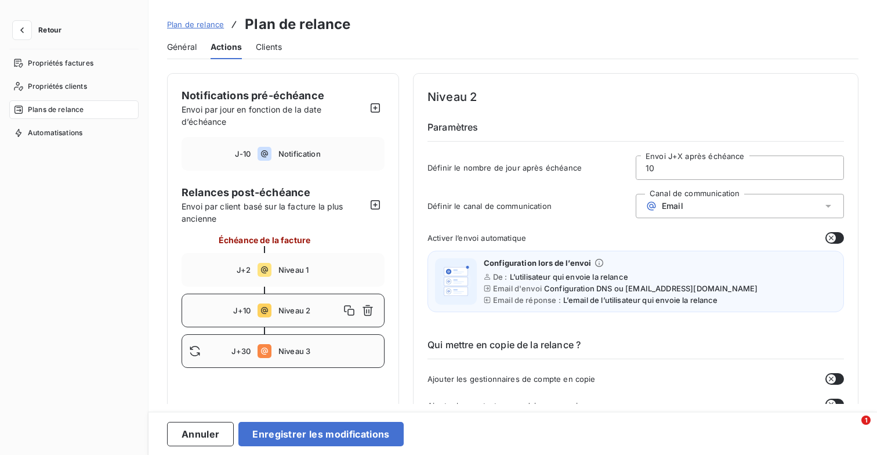
click at [326, 354] on span "Niveau 3" at bounding box center [328, 350] width 99 height 9
drag, startPoint x: 670, startPoint y: 168, endPoint x: 628, endPoint y: 168, distance: 42.4
click at [628, 168] on div "Définir le nombre de jour après échéance 30 Envoi J+X après échéance" at bounding box center [636, 171] width 417 height 31
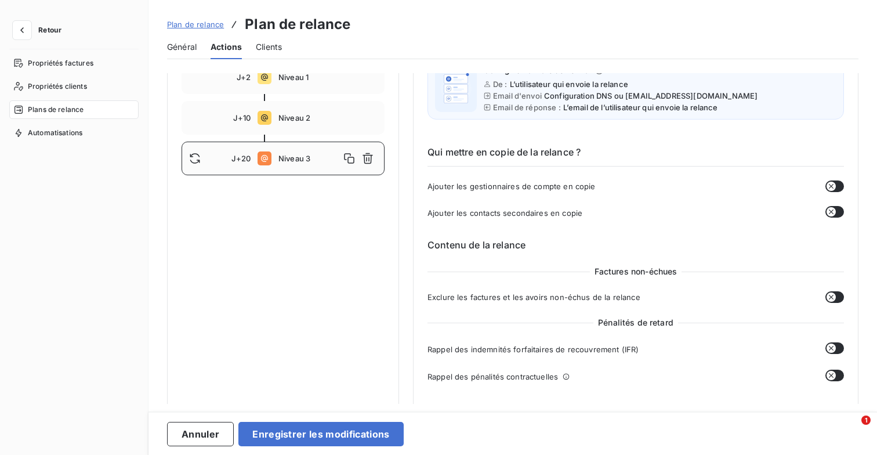
scroll to position [171, 0]
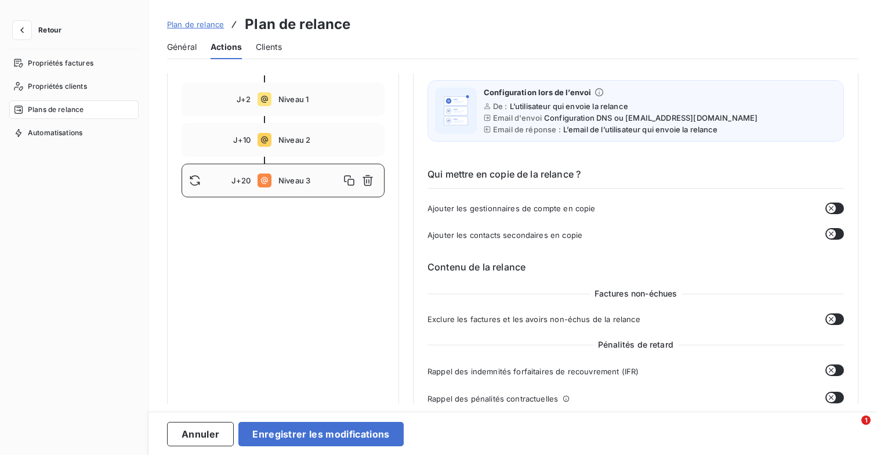
type input "20"
click at [308, 186] on div "Niveau 3" at bounding box center [328, 180] width 99 height 19
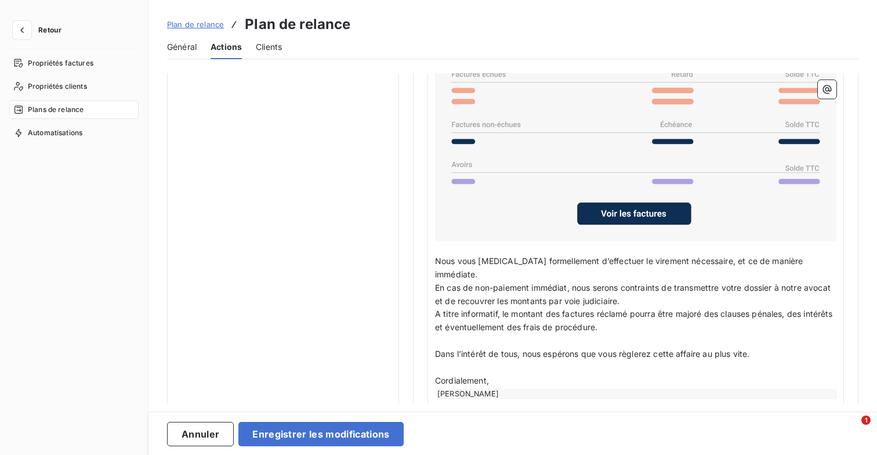
scroll to position [920, 0]
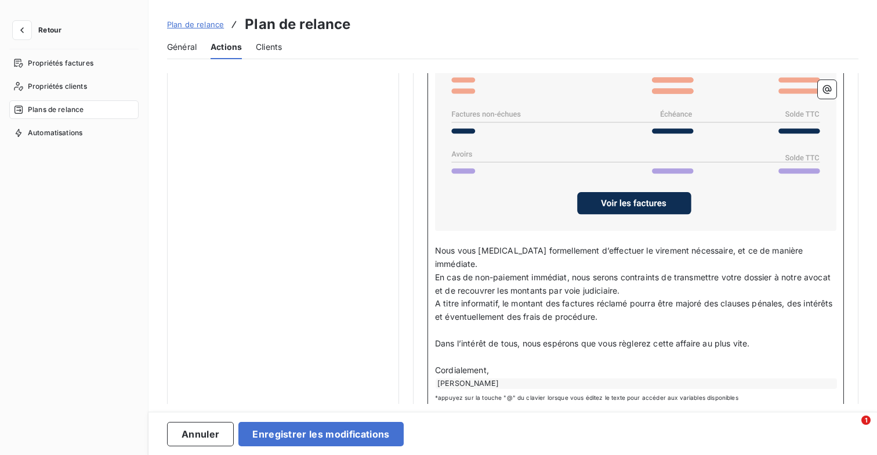
click at [533, 272] on span "En cas de non-paiement immédiat, nous serons contraints de transmettre votre do…" at bounding box center [634, 283] width 398 height 23
click at [555, 271] on p "En cas de non-paiement immédiat, nous serons contraints de transmettre votre do…" at bounding box center [636, 284] width 402 height 27
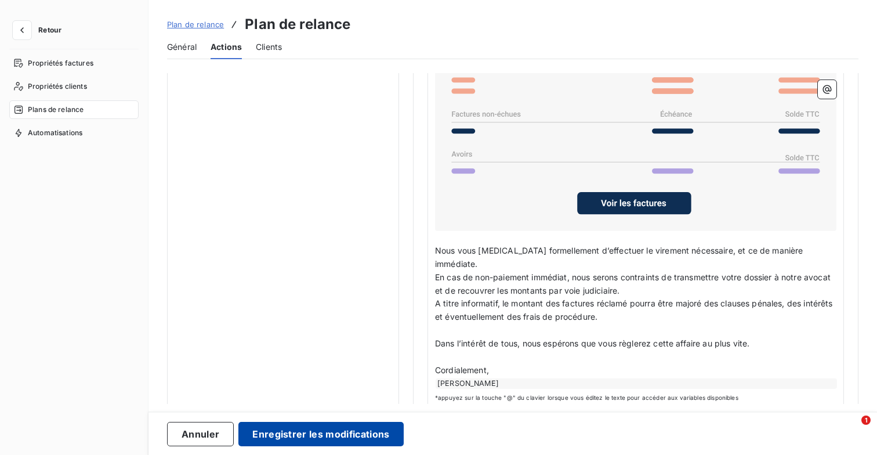
click at [371, 427] on button "Enregistrer les modifications" at bounding box center [321, 434] width 165 height 24
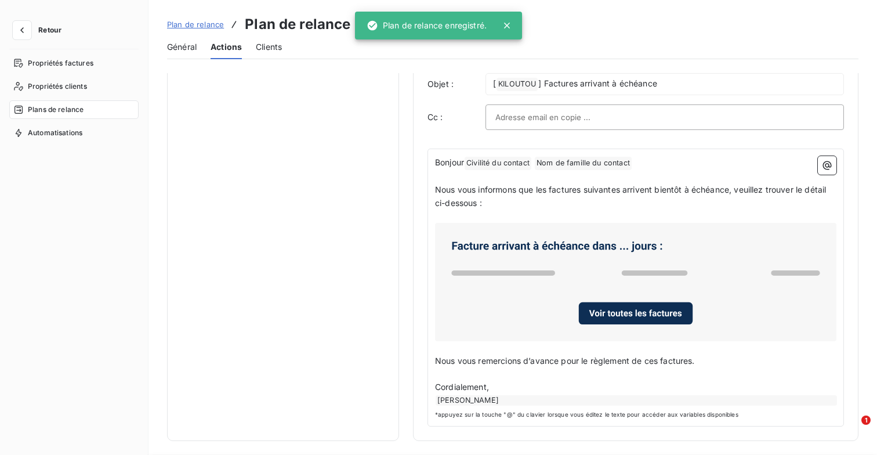
scroll to position [0, 0]
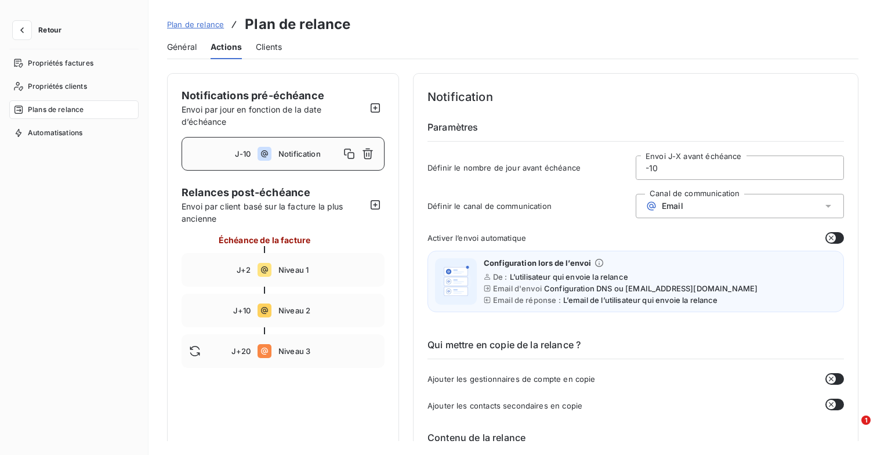
click at [280, 158] on span "Notification" at bounding box center [310, 153] width 62 height 9
click at [302, 269] on span "Niveau 1" at bounding box center [328, 269] width 99 height 9
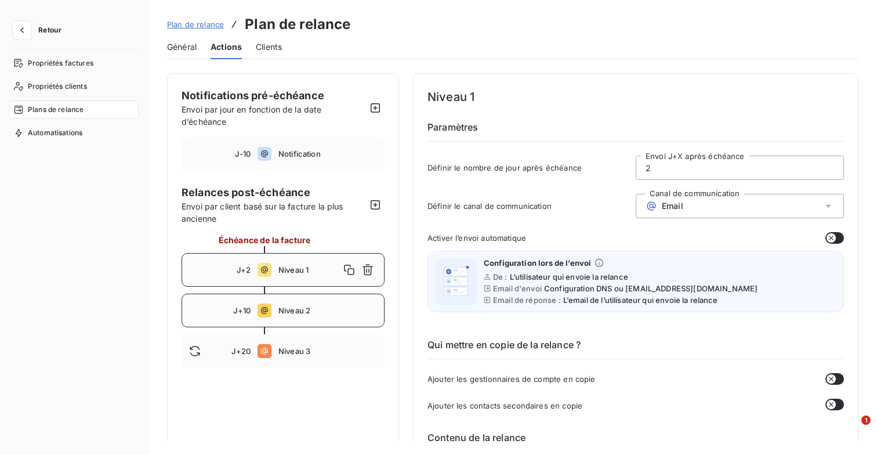
click at [310, 310] on span "Niveau 2" at bounding box center [328, 310] width 99 height 9
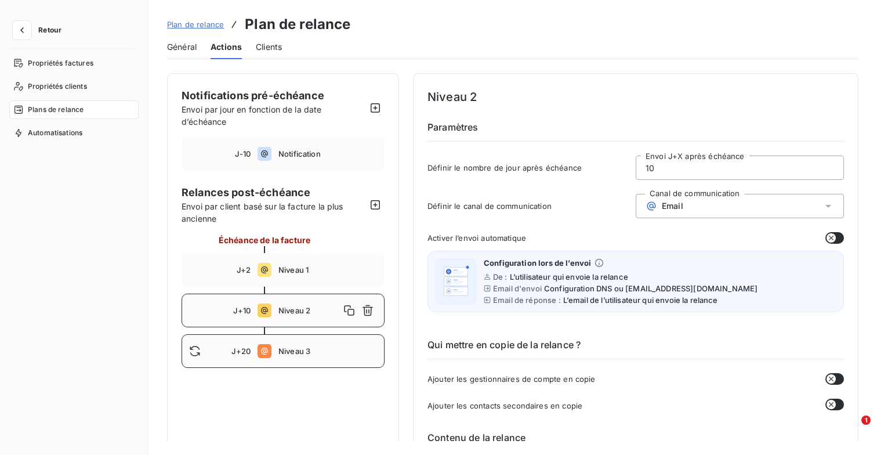
click at [314, 346] on span "Niveau 3" at bounding box center [328, 350] width 99 height 9
click at [312, 152] on span "Notification" at bounding box center [328, 153] width 99 height 9
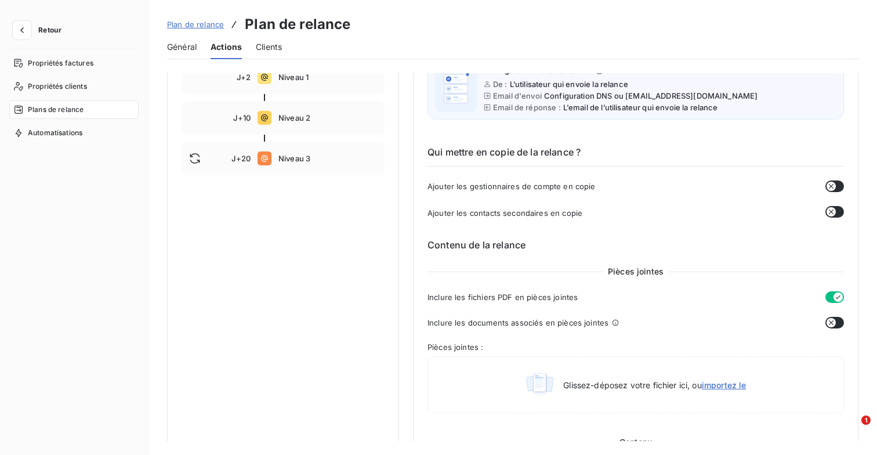
scroll to position [47, 0]
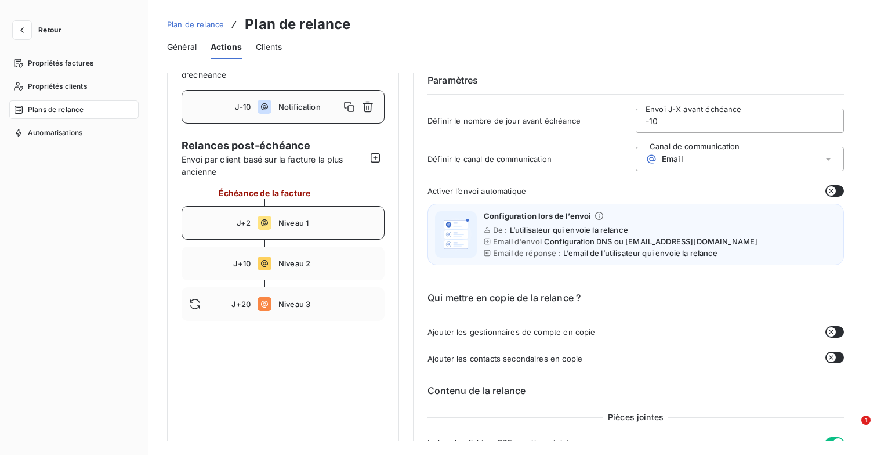
click at [283, 222] on span "Niveau 1" at bounding box center [328, 222] width 99 height 9
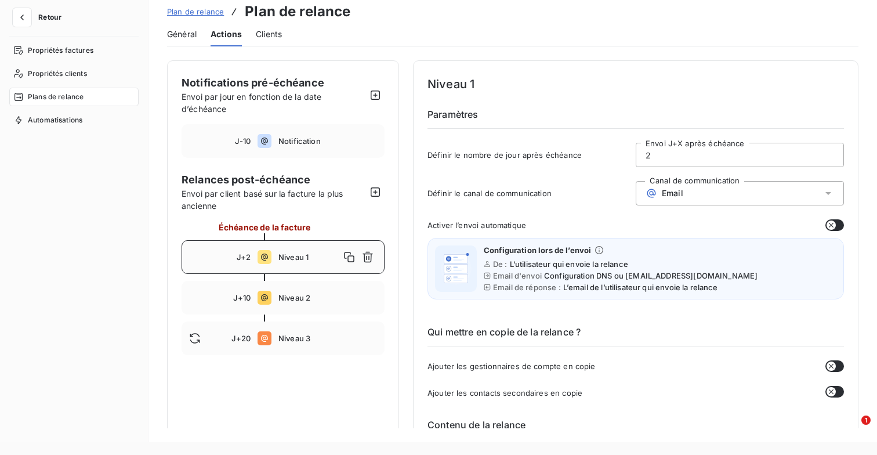
scroll to position [0, 0]
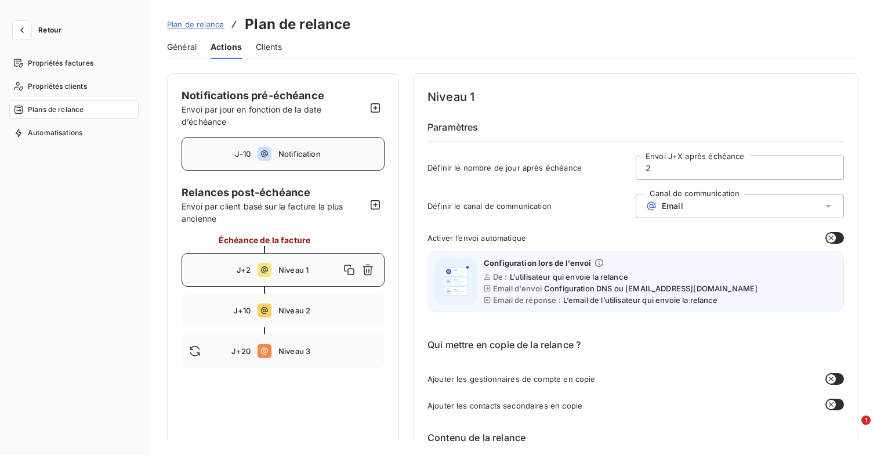
click at [276, 152] on div "J-10 Notification" at bounding box center [283, 154] width 203 height 34
type input "-10"
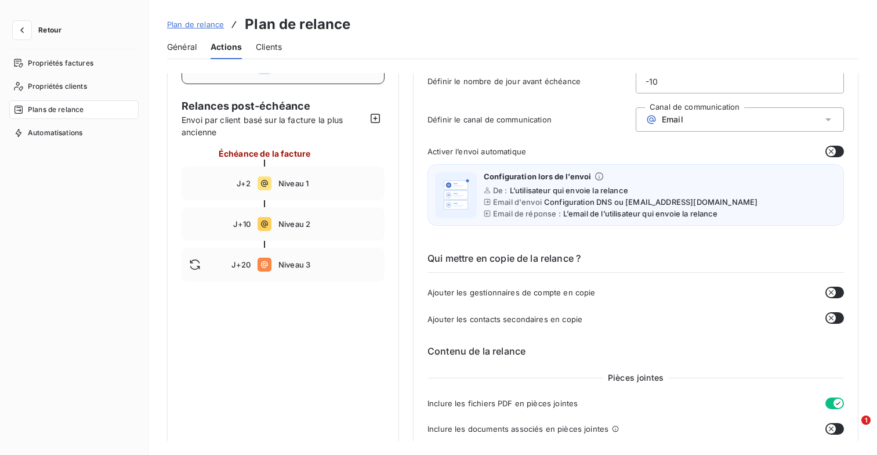
scroll to position [100, 0]
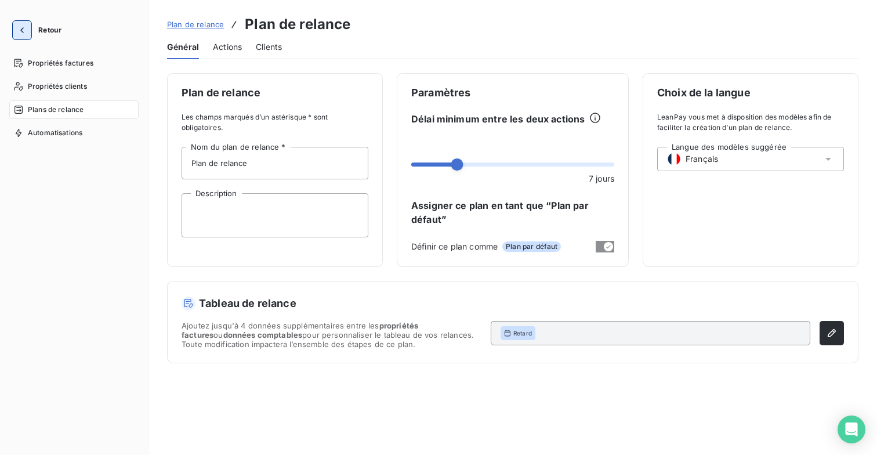
click at [27, 30] on icon "button" at bounding box center [22, 30] width 12 height 12
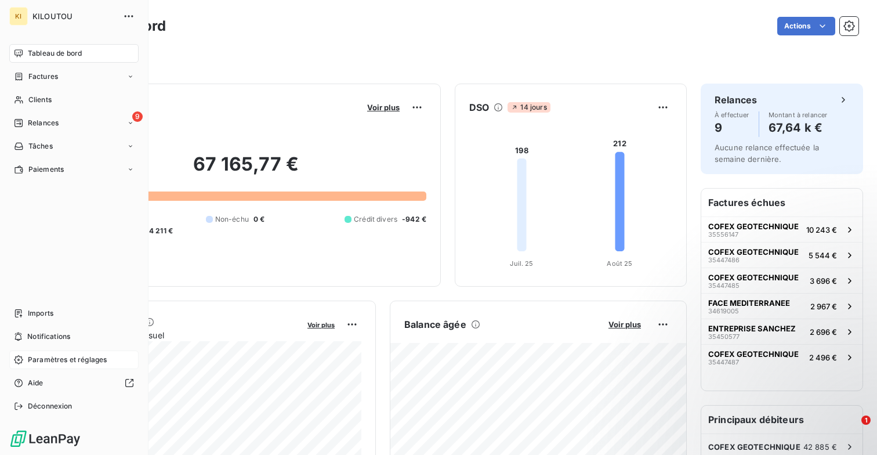
click at [56, 360] on span "Paramètres et réglages" at bounding box center [67, 360] width 79 height 10
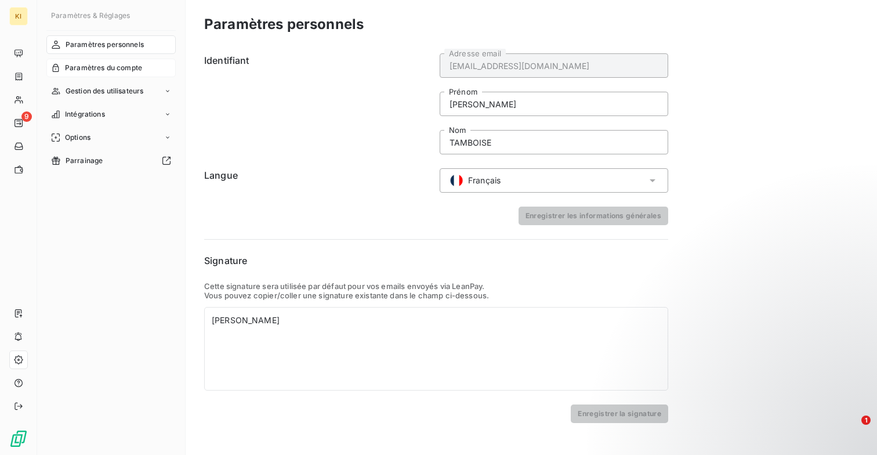
click at [146, 68] on div "Paramètres du compte" at bounding box center [110, 68] width 129 height 19
